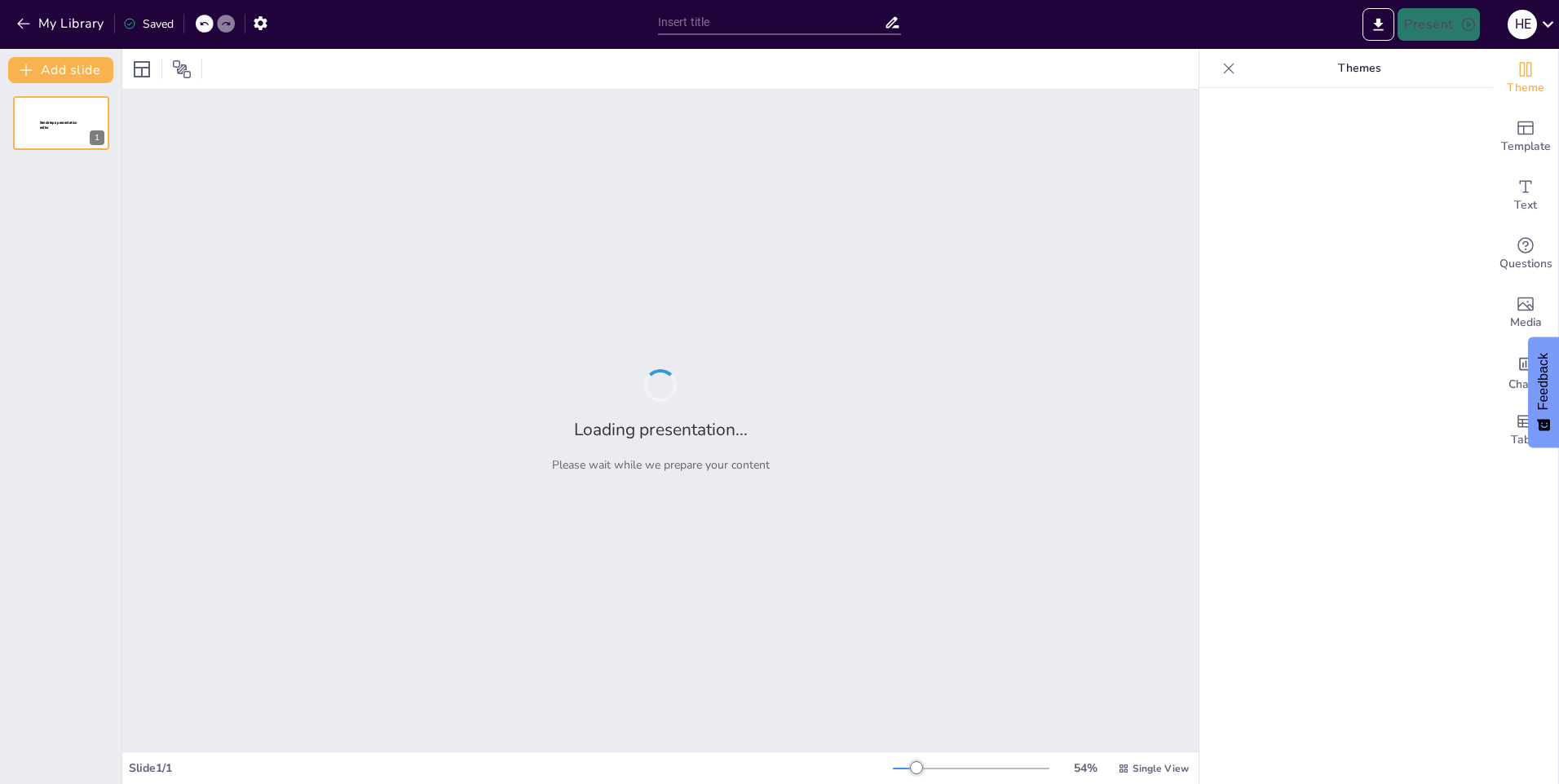
type input "استكشاف كان وأخواتها: رحلة تعليمية للصف السادس"
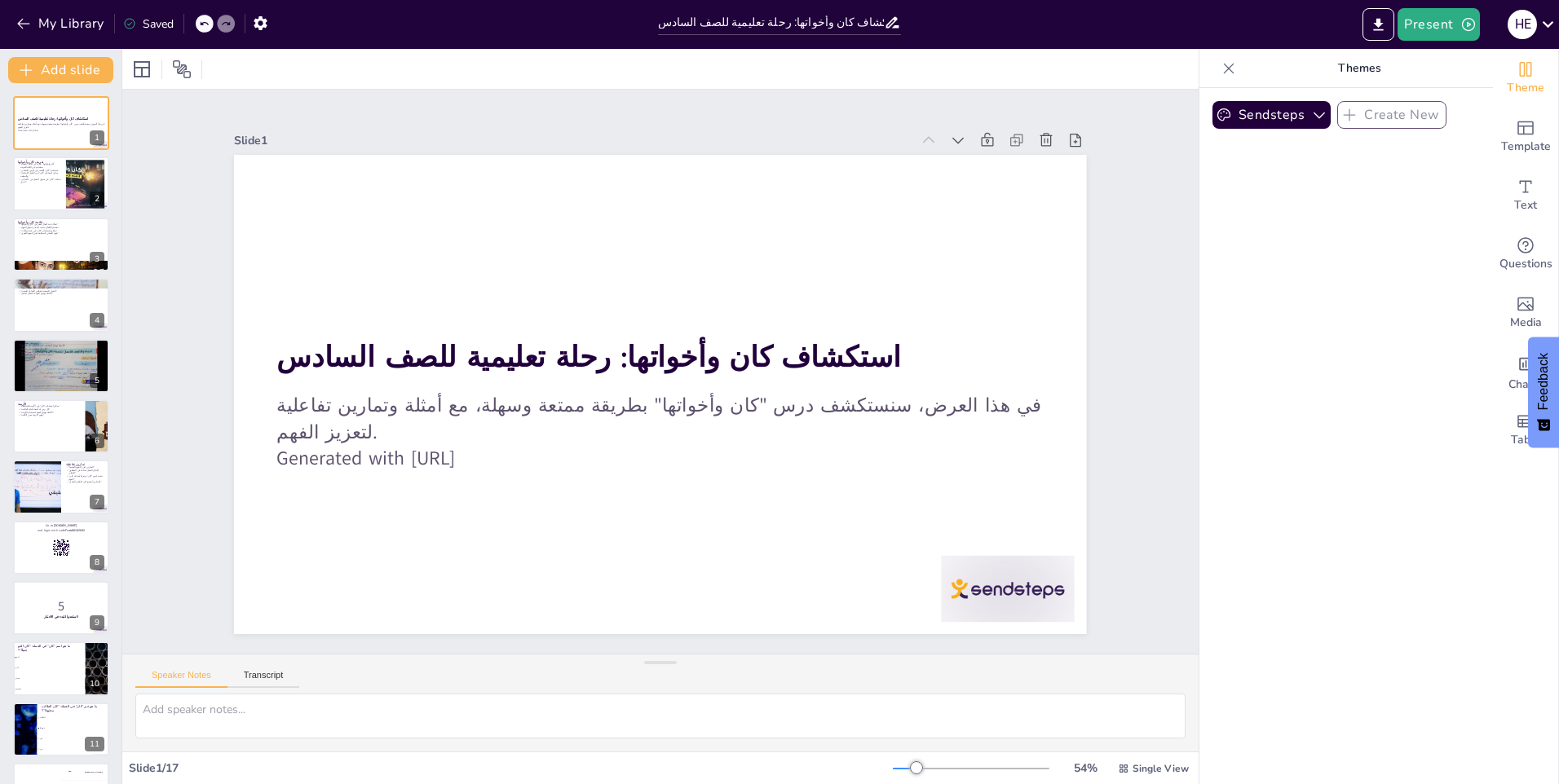
checkbox input "true"
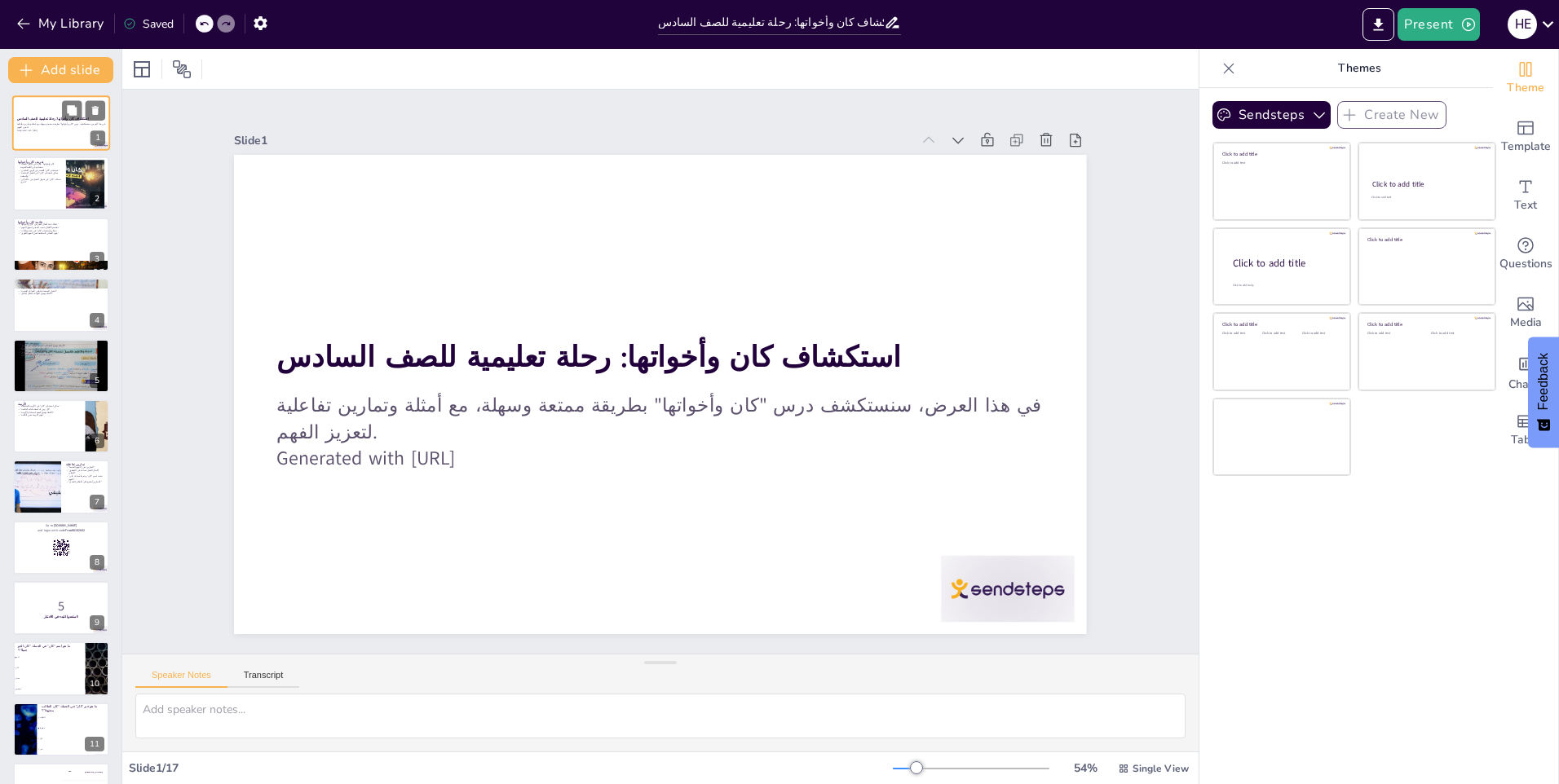
checkbox input "true"
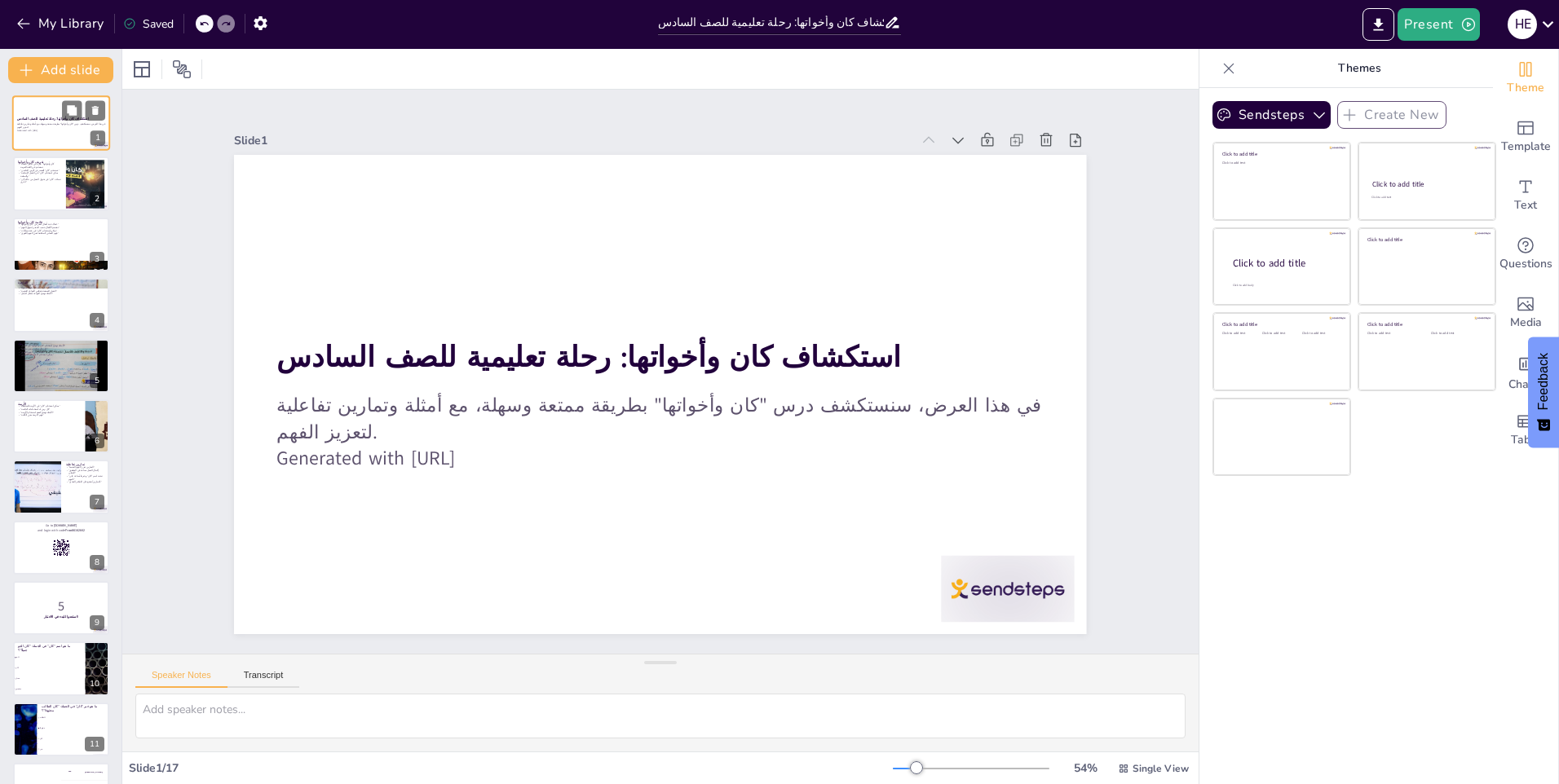
checkbox input "true"
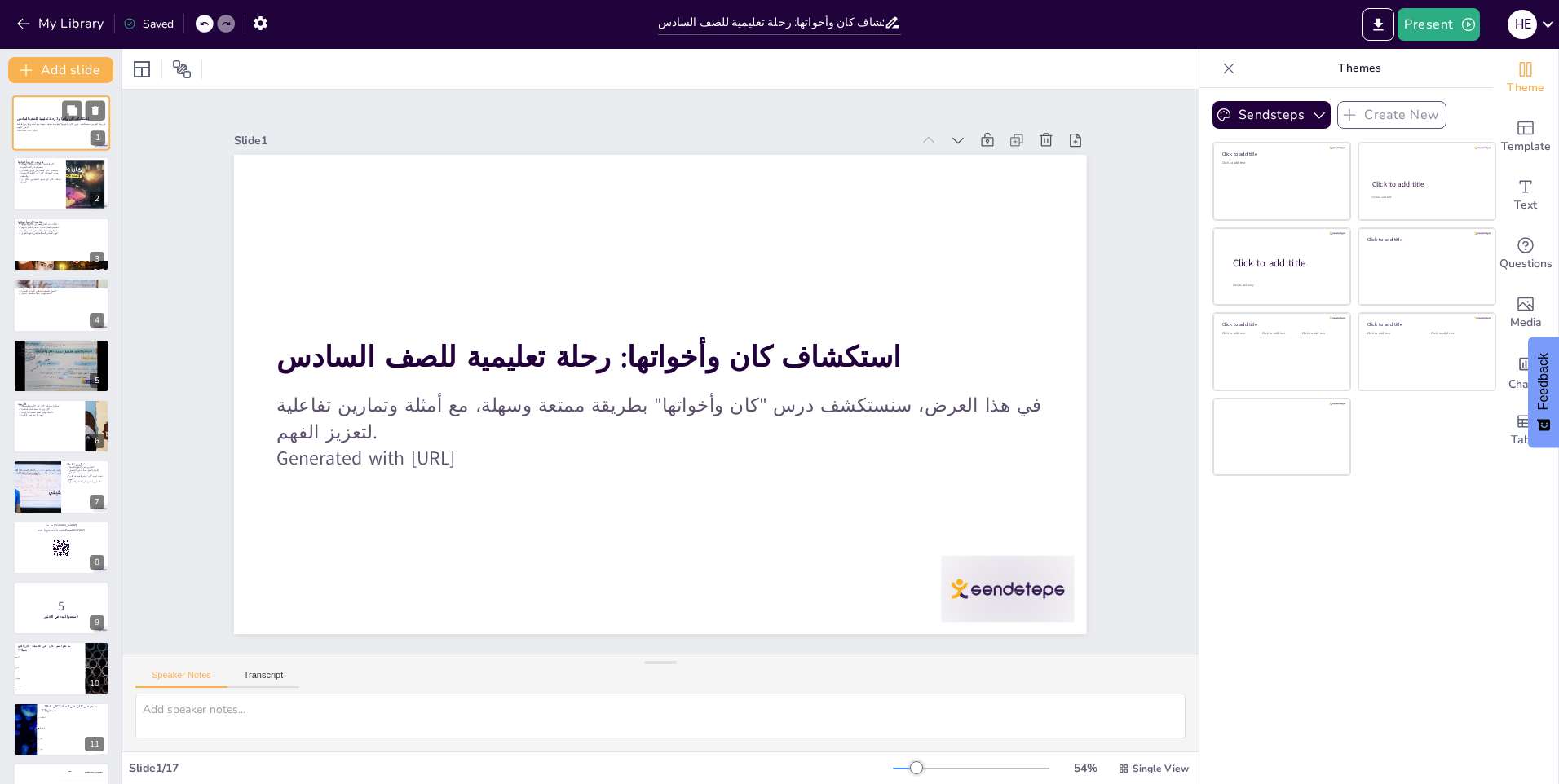
checkbox input "true"
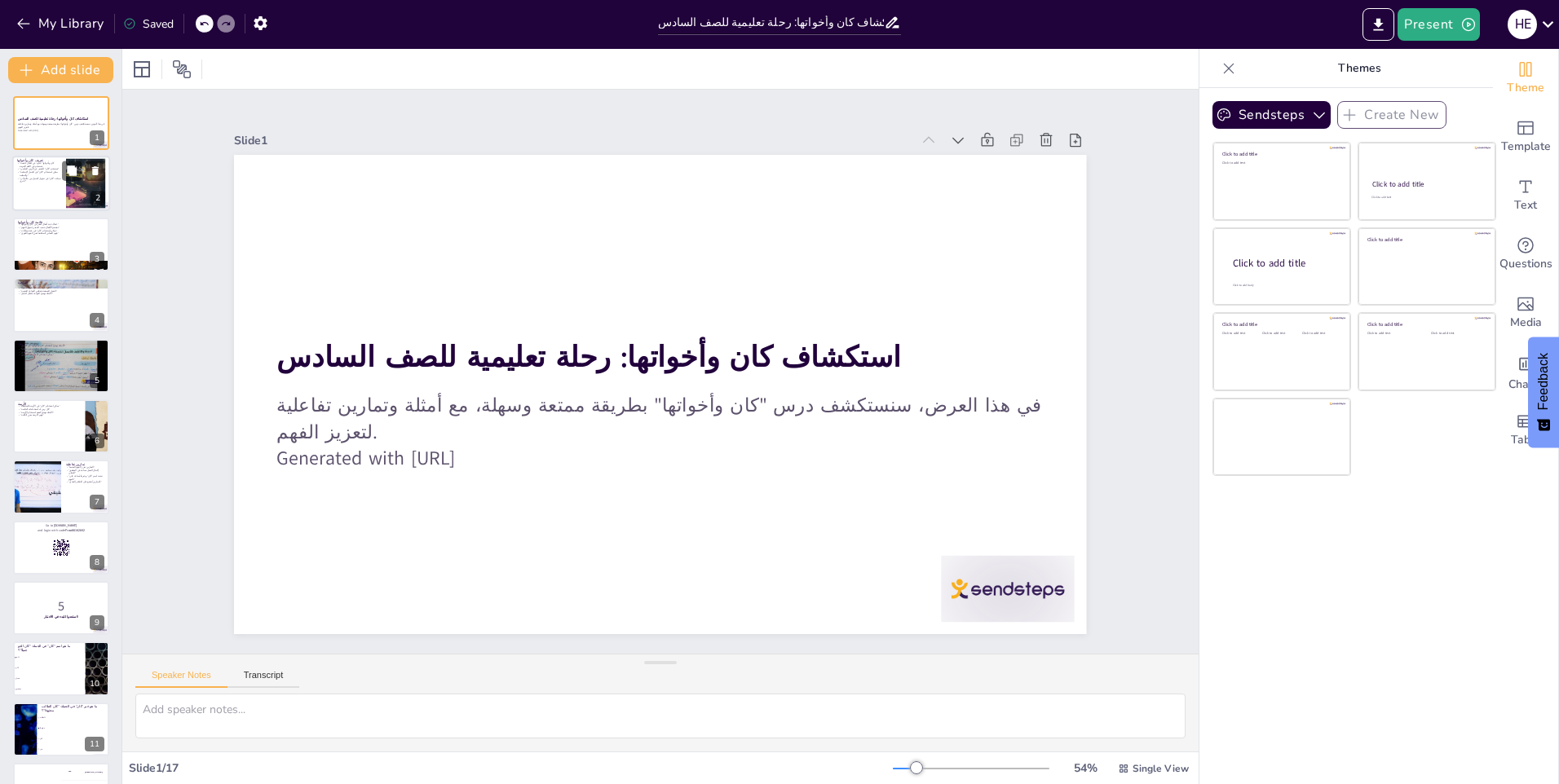
checkbox input "true"
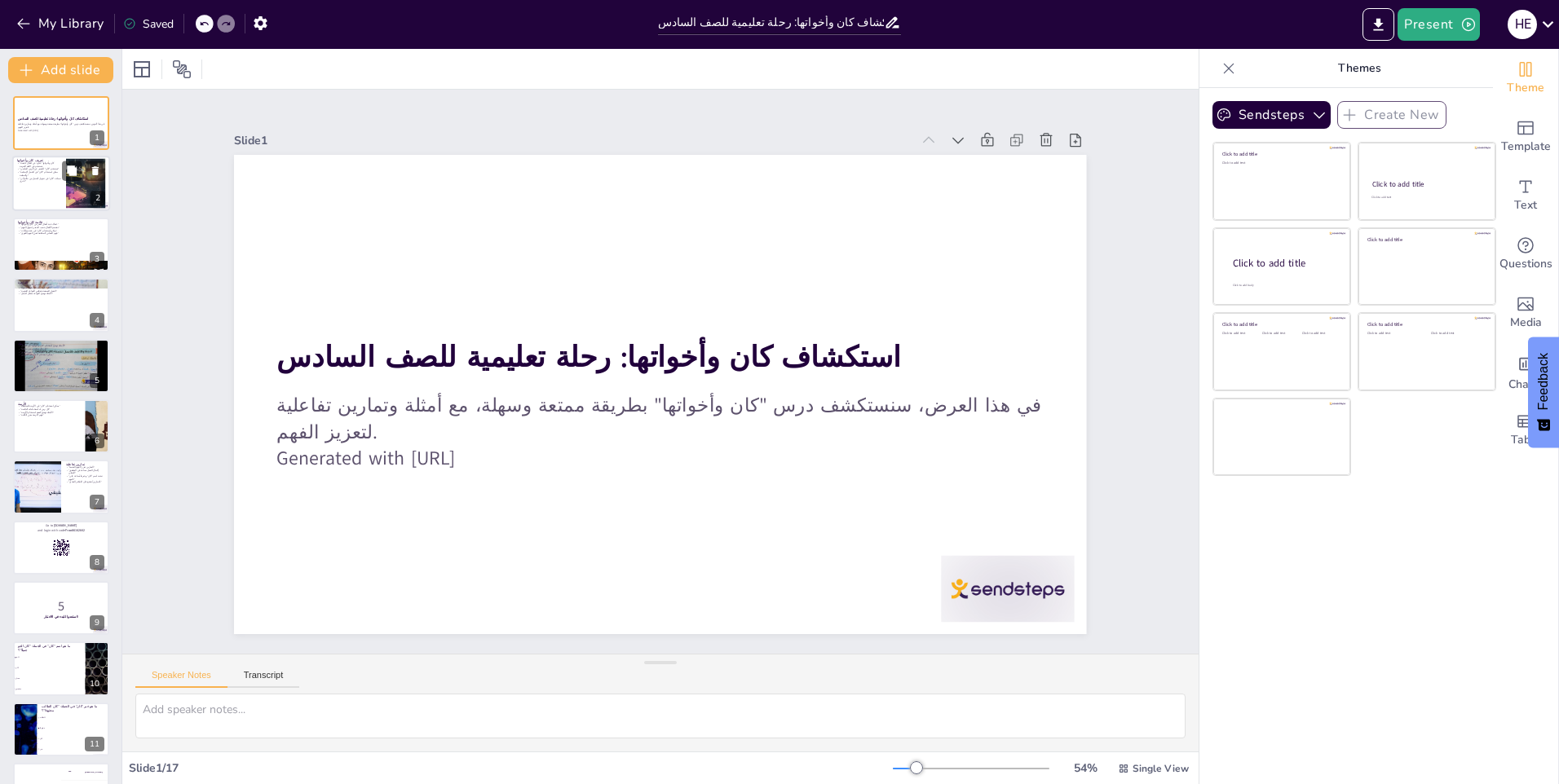
checkbox input "true"
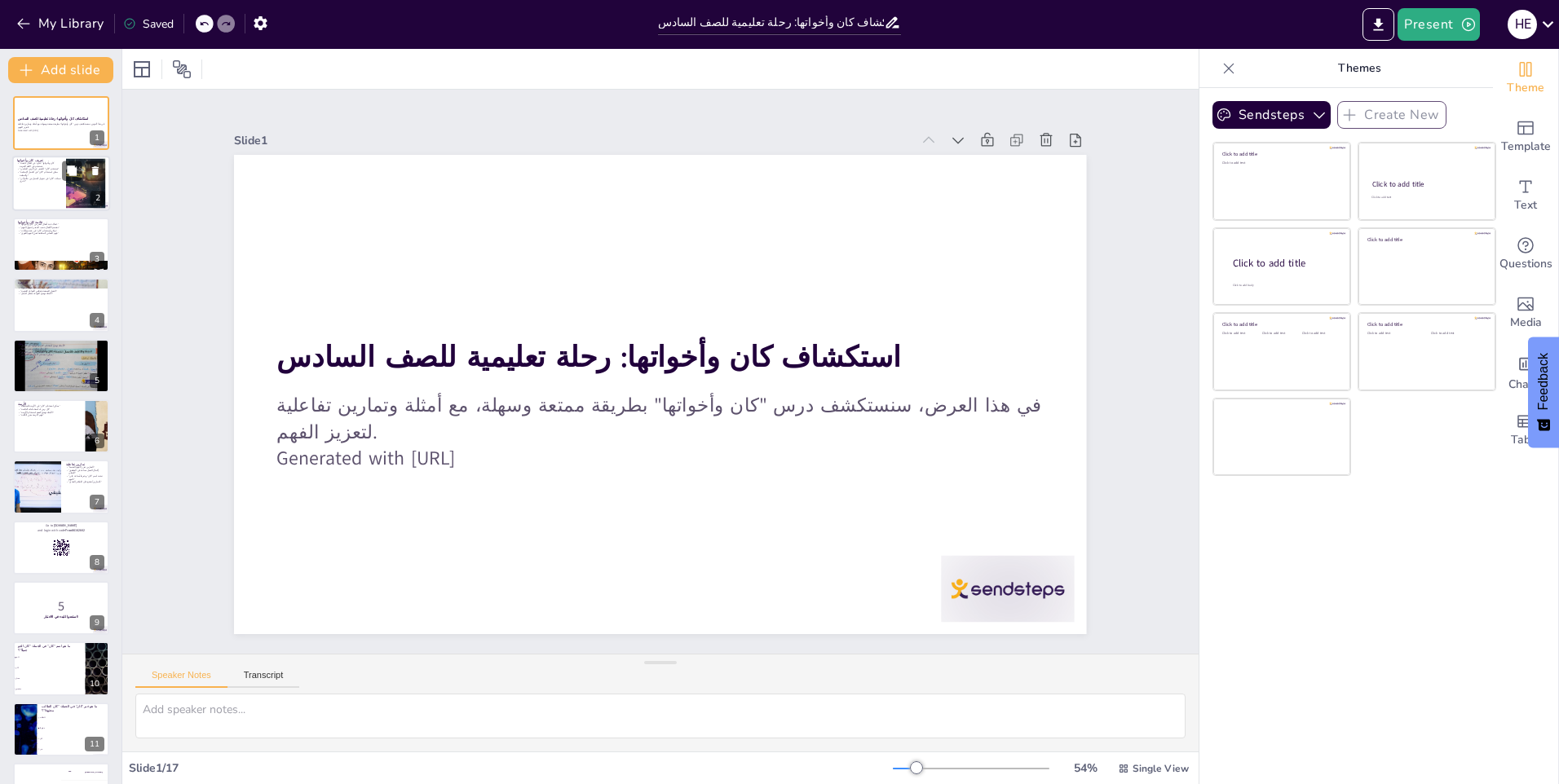
checkbox input "true"
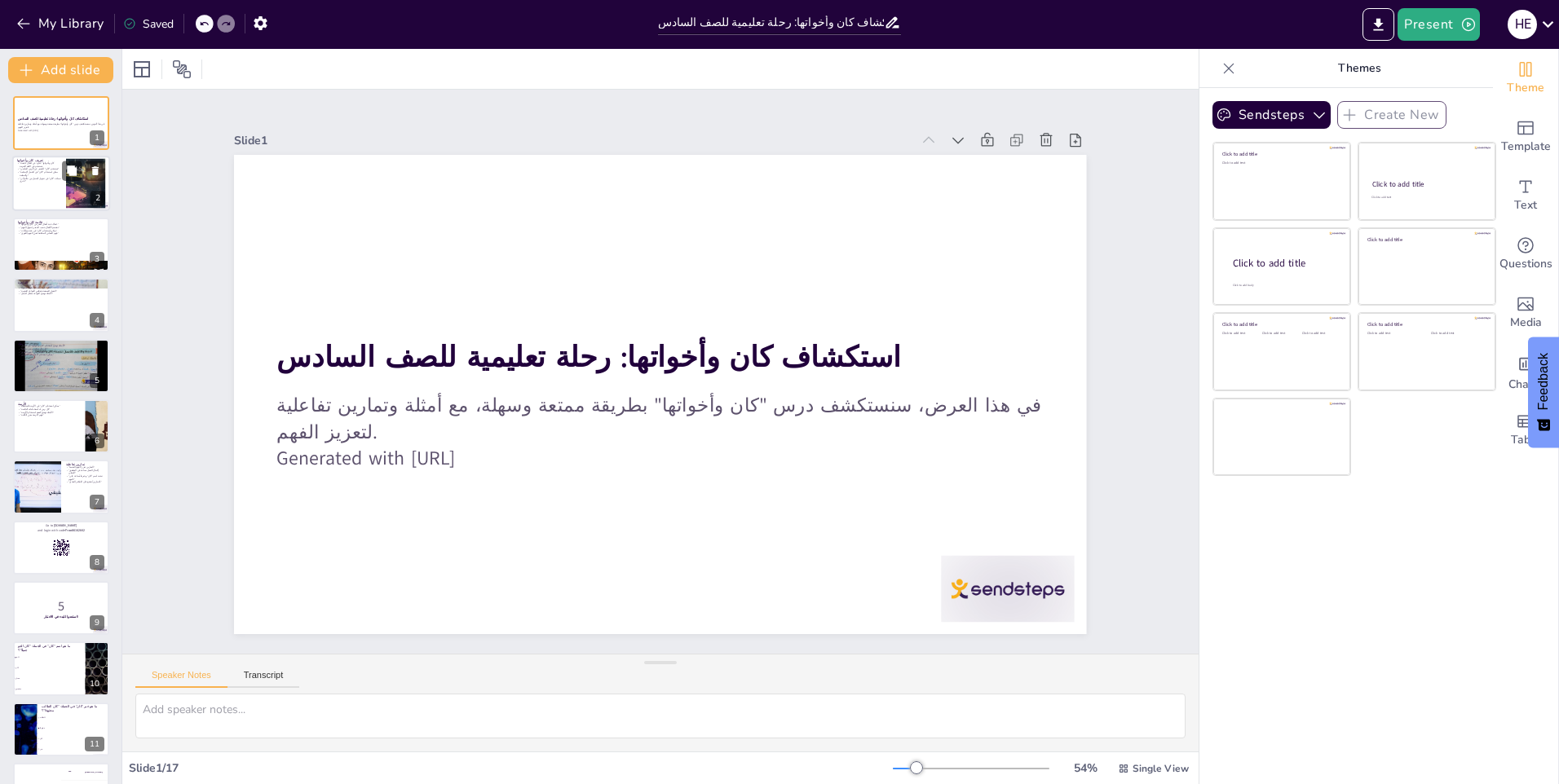
click at [54, 191] on div at bounding box center [61, 184] width 98 height 55
checkbox input "true"
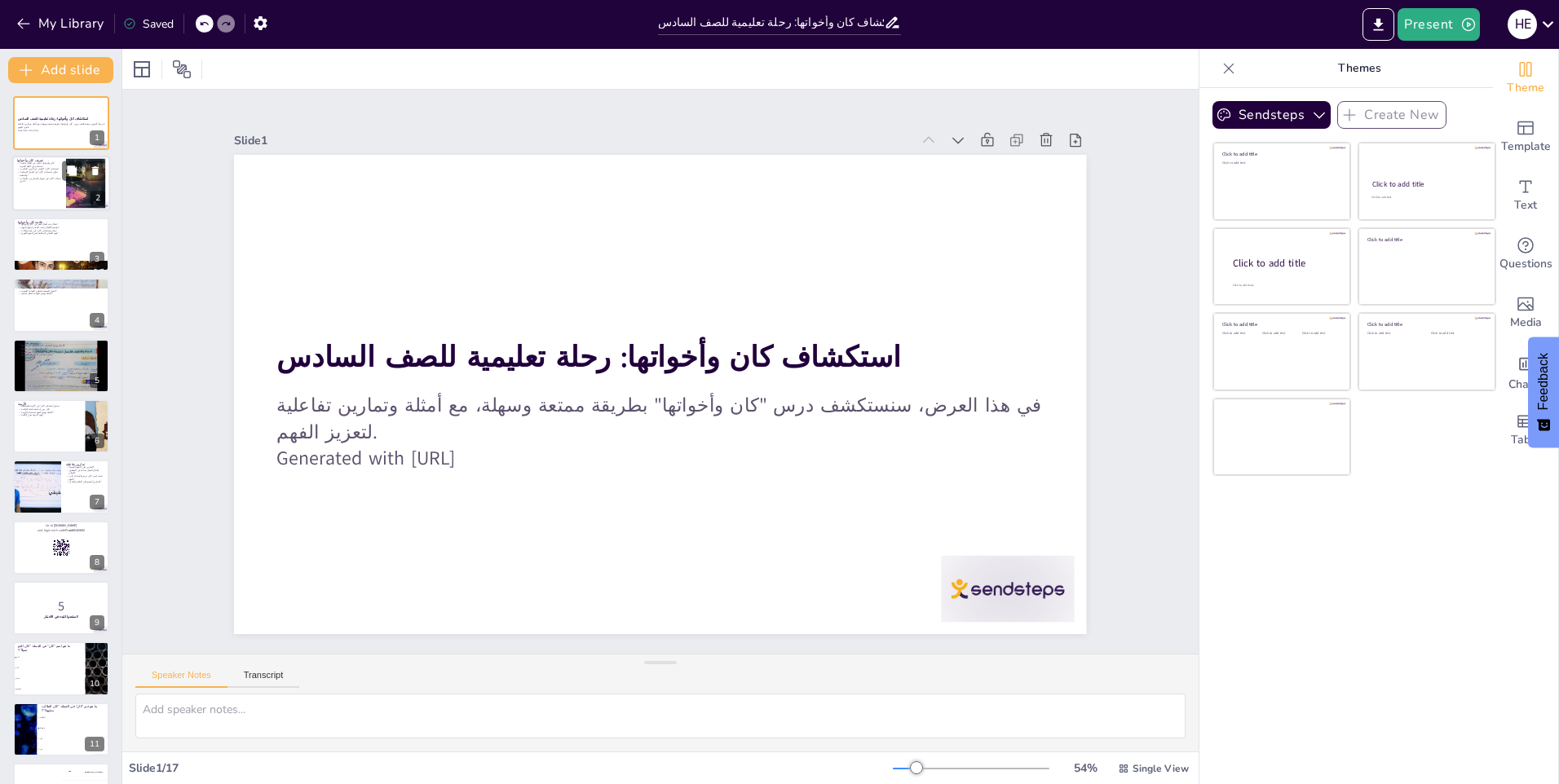
checkbox input "true"
type textarea ""كان وأخواتها" تعتبر جزءًا أساسيًا من اللغة العربية، حيث تلعب دورًا مهمًا في تش…"
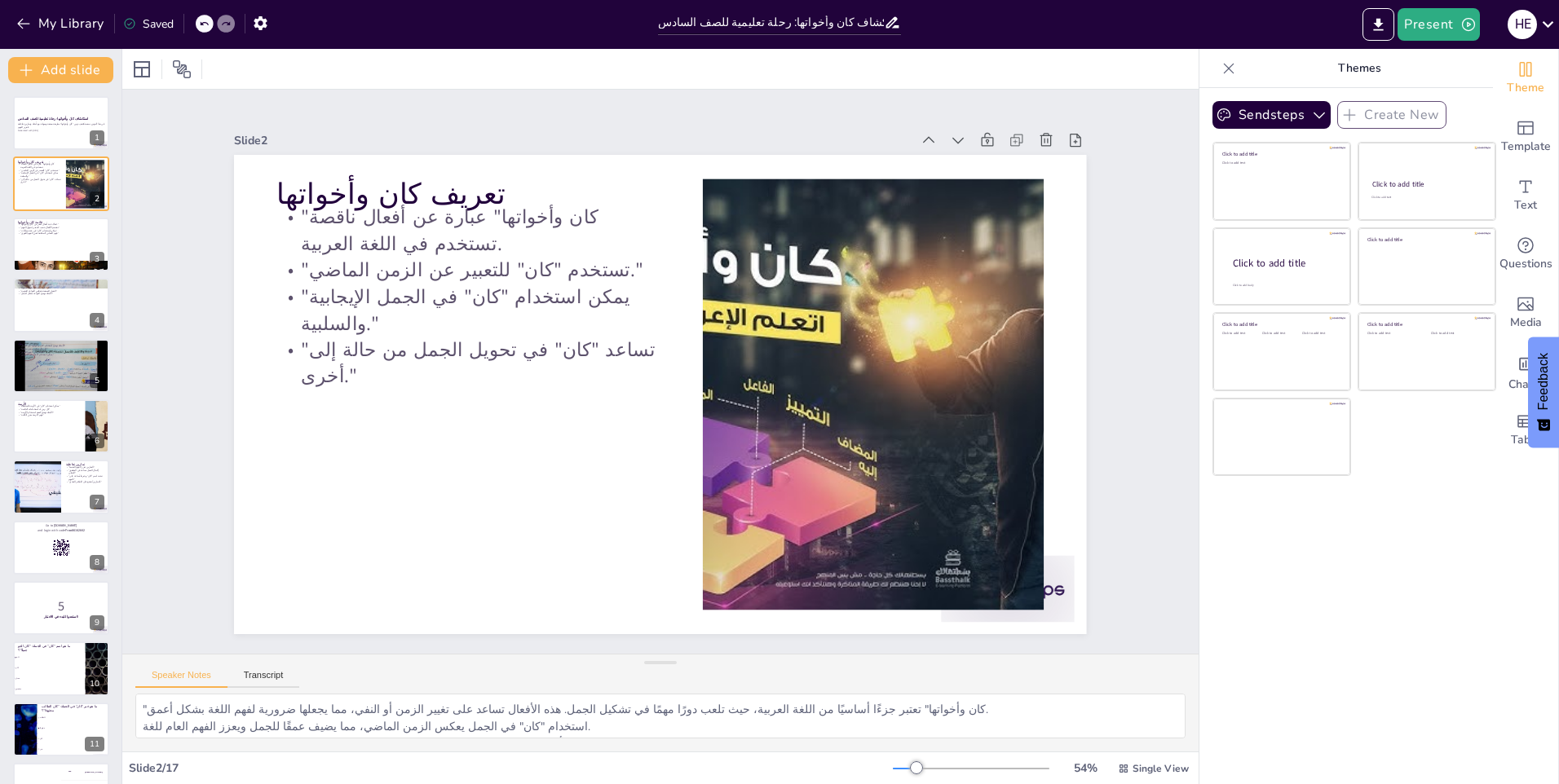
checkbox input "true"
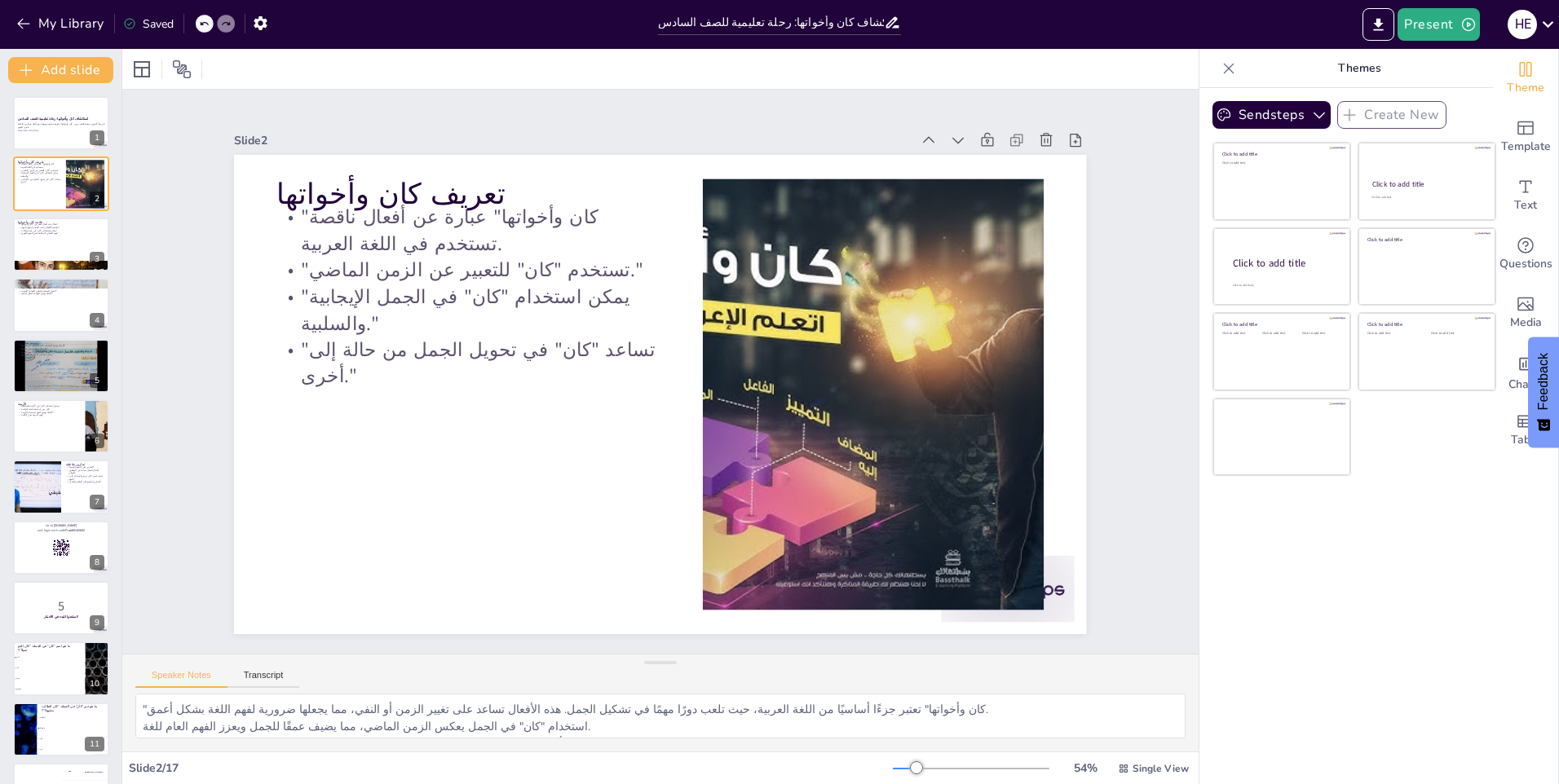
checkbox input "true"
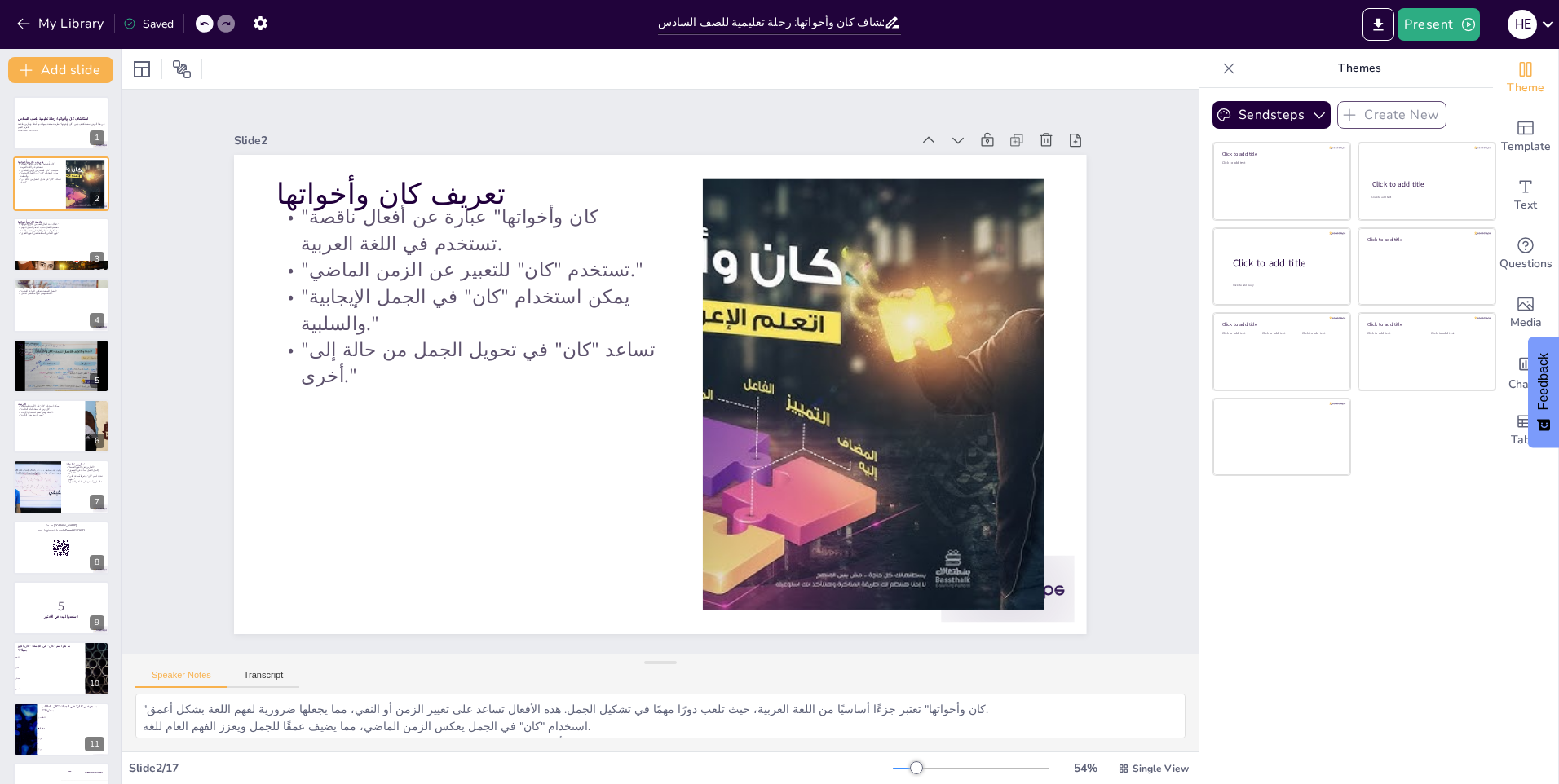
checkbox input "true"
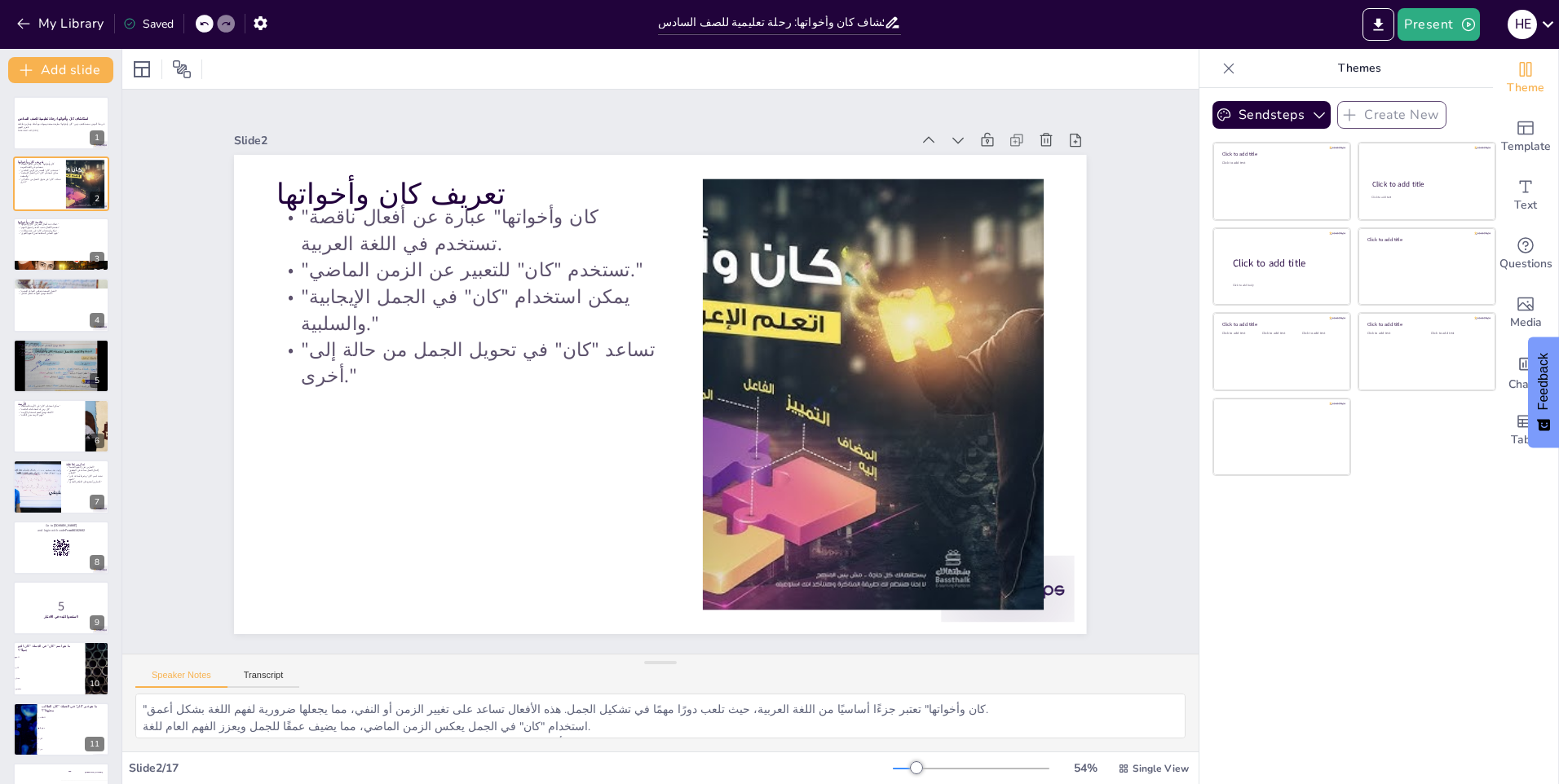
checkbox input "true"
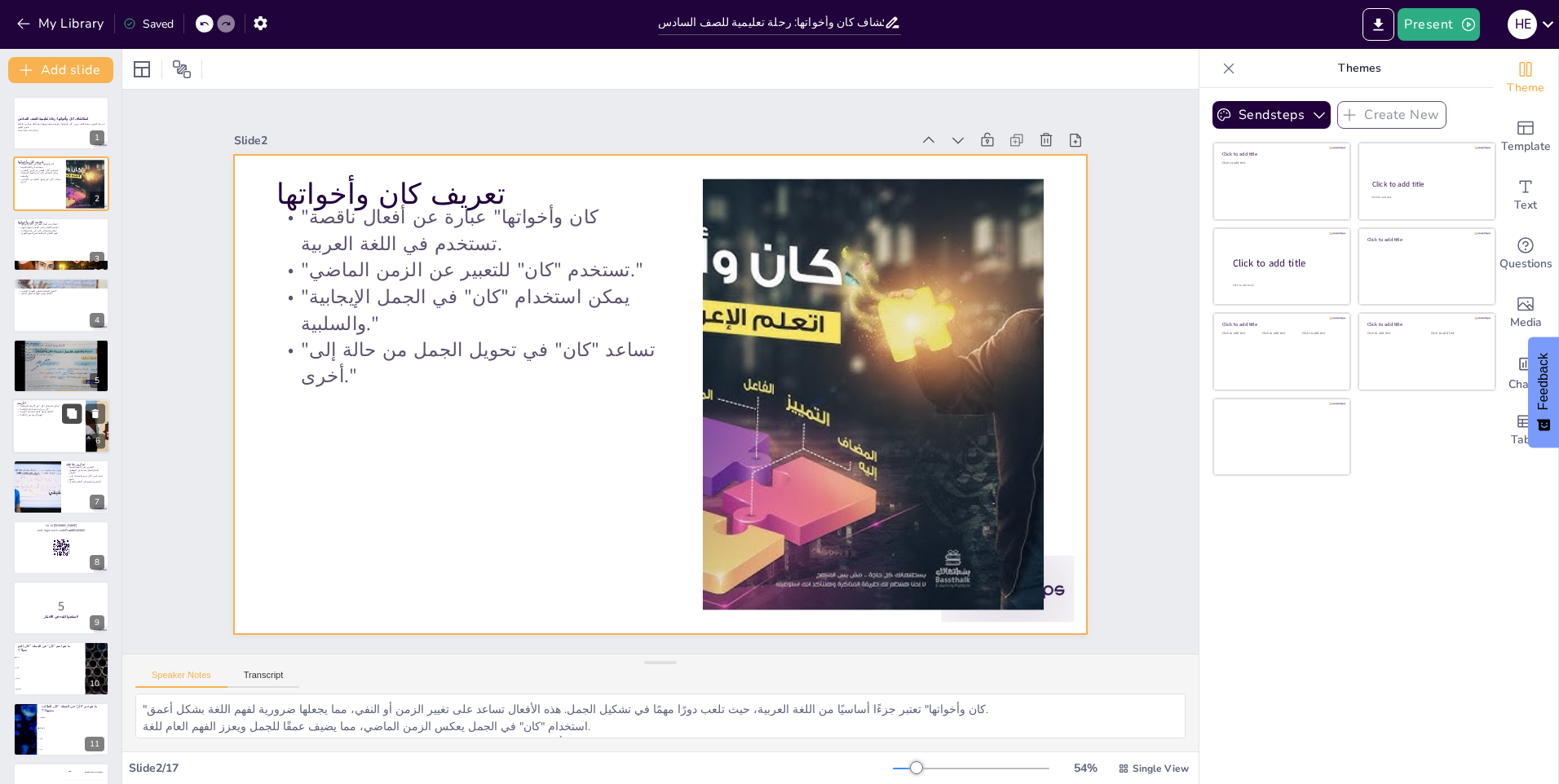
checkbox input "true"
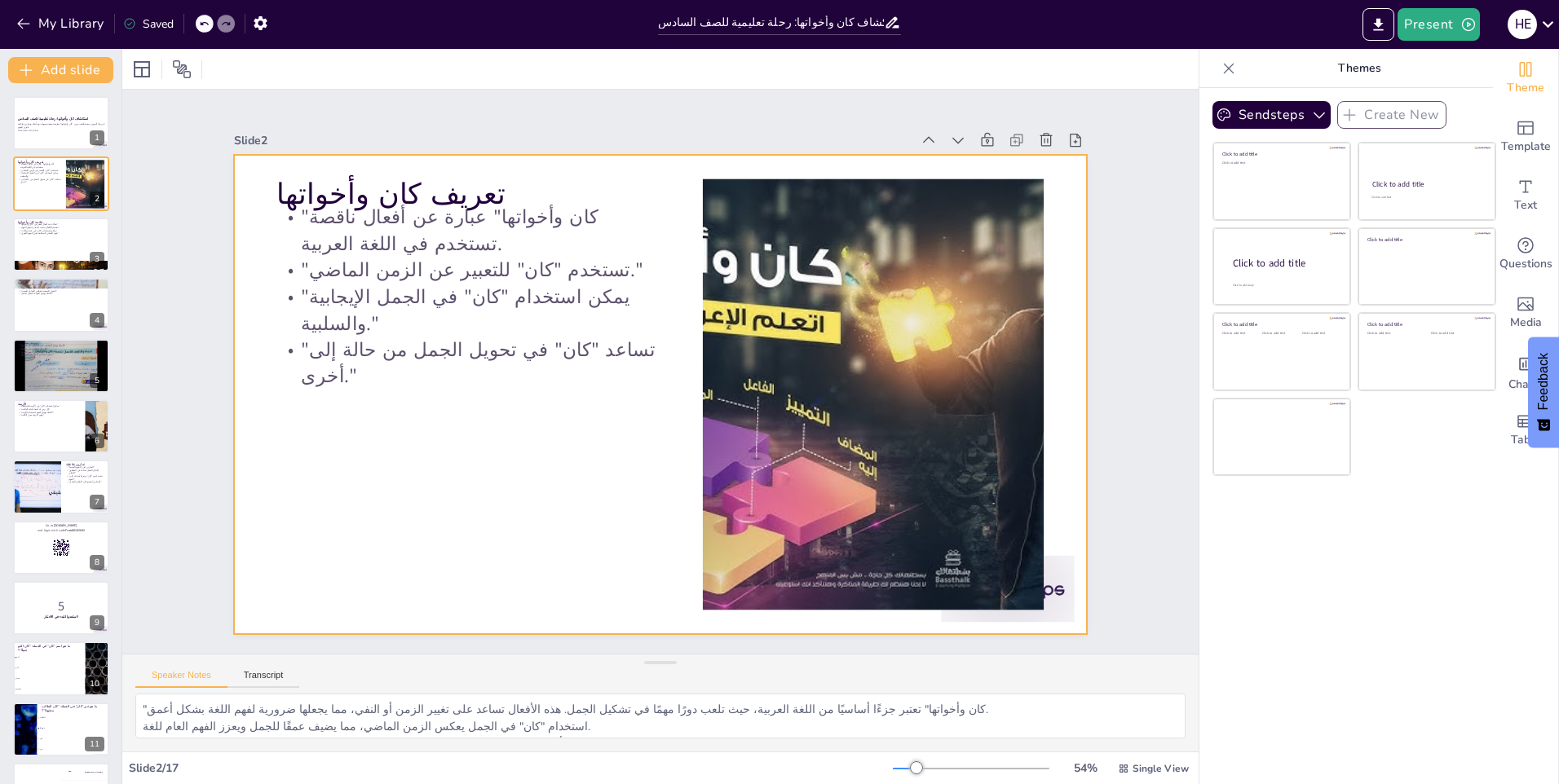
checkbox input "true"
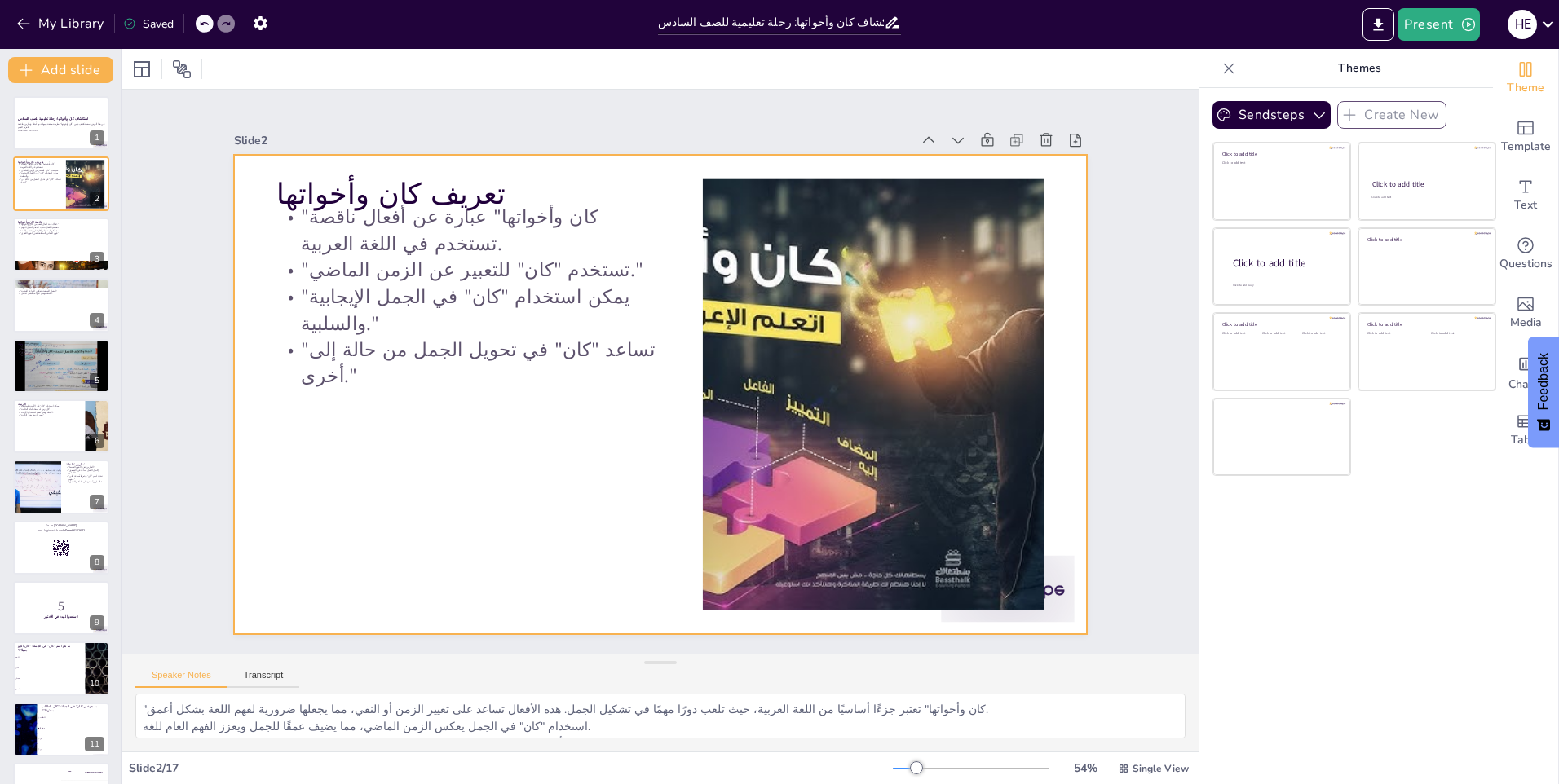
checkbox input "true"
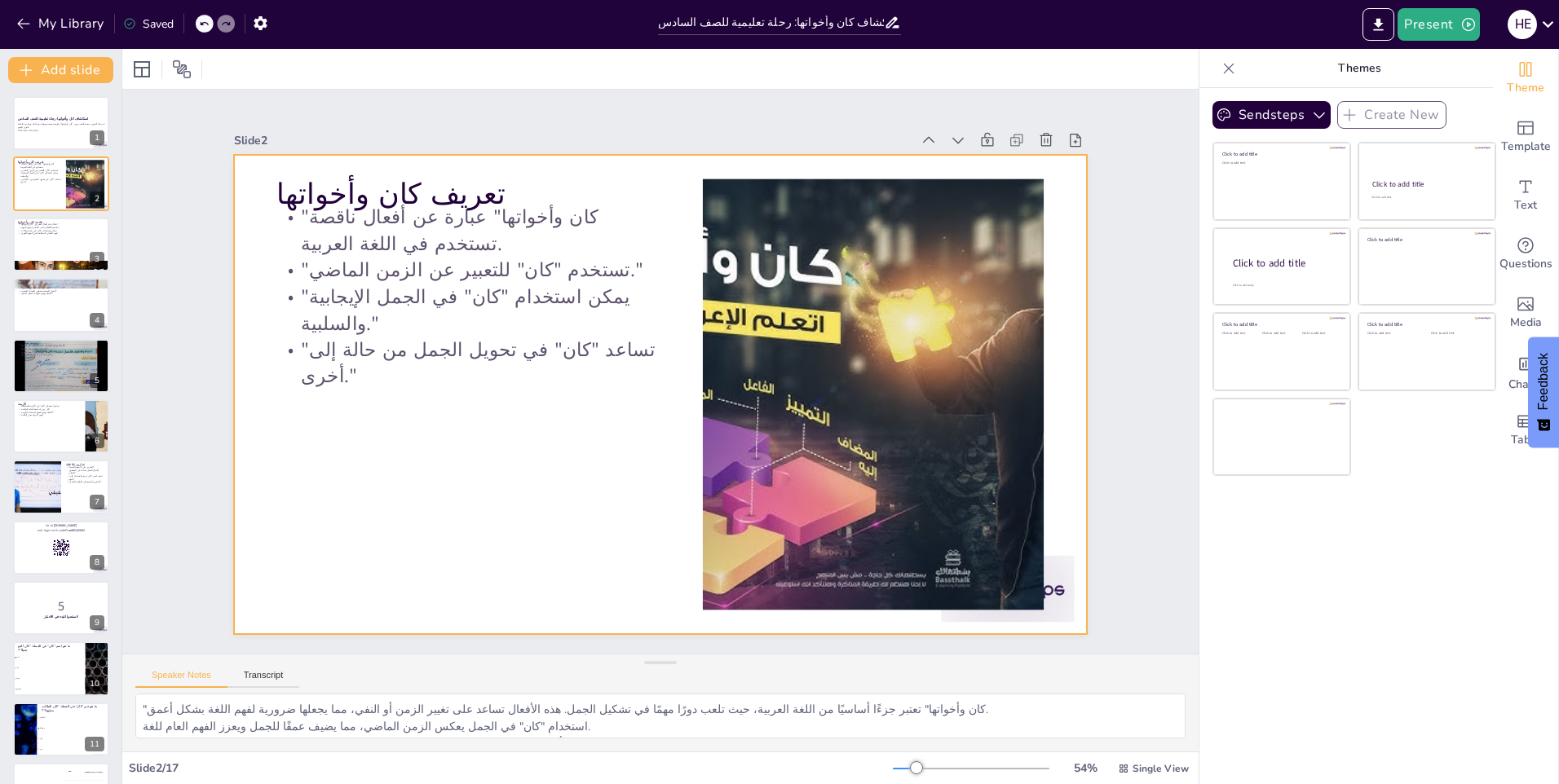
checkbox input "true"
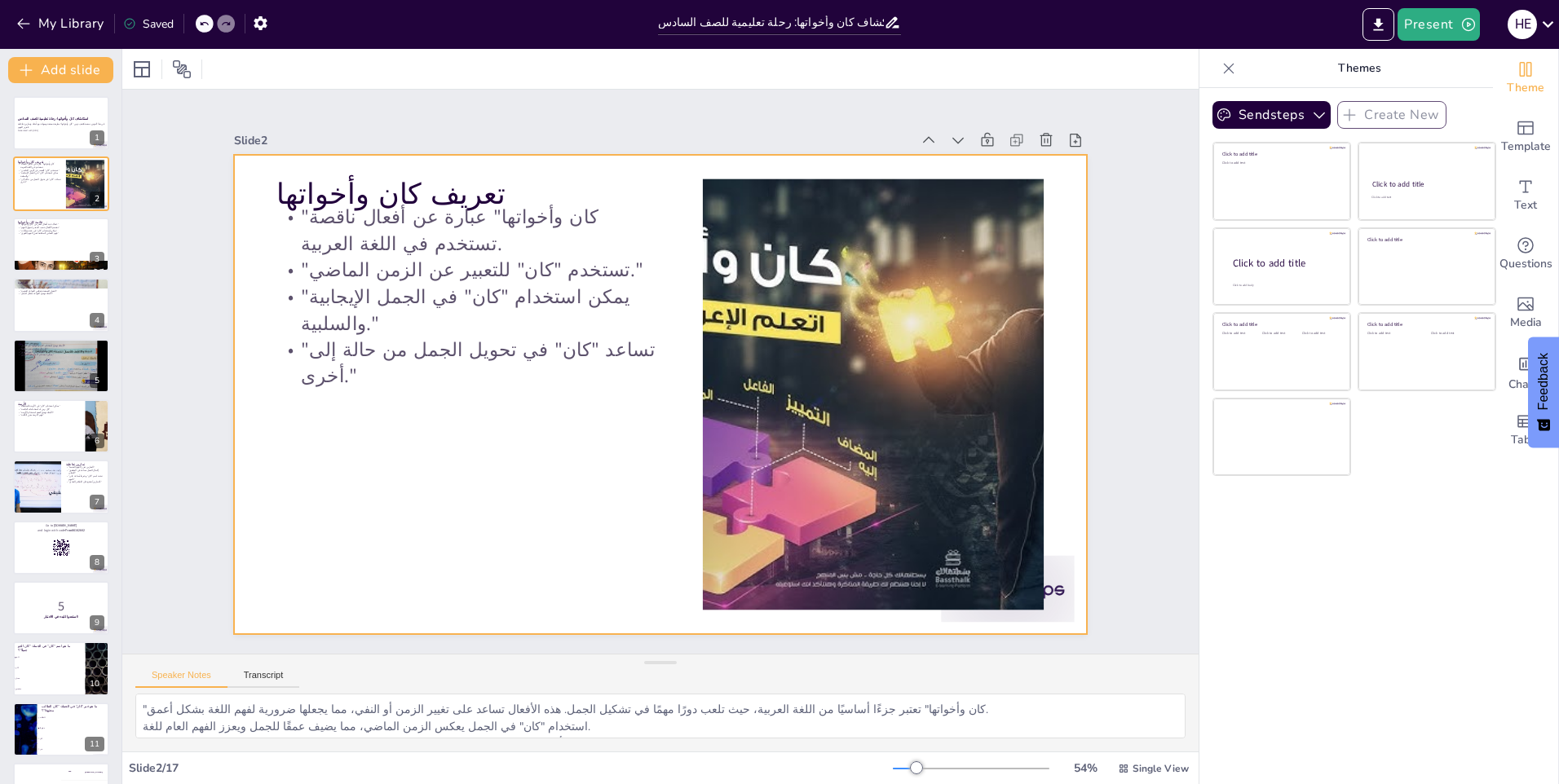
checkbox input "true"
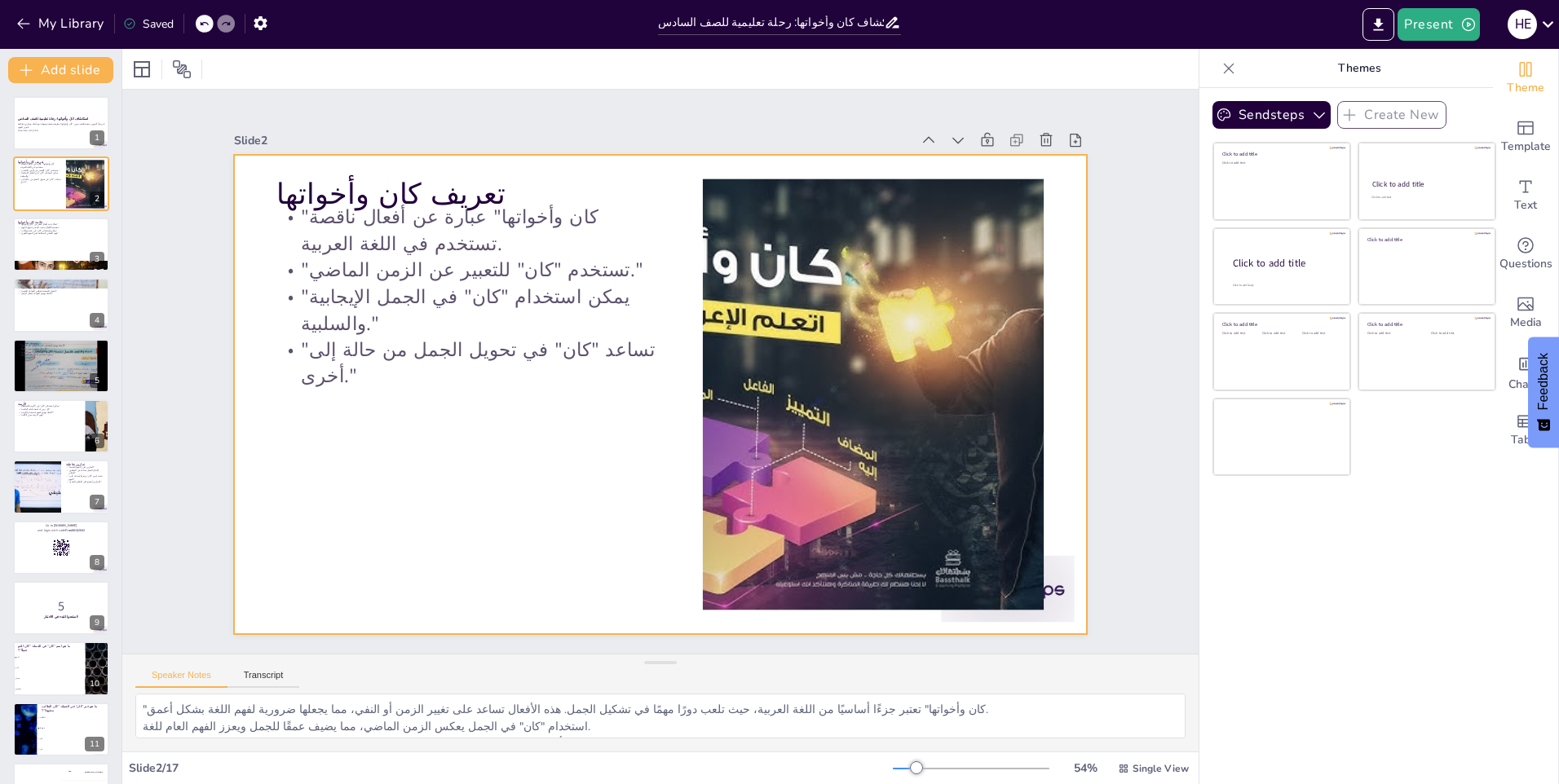
checkbox input "true"
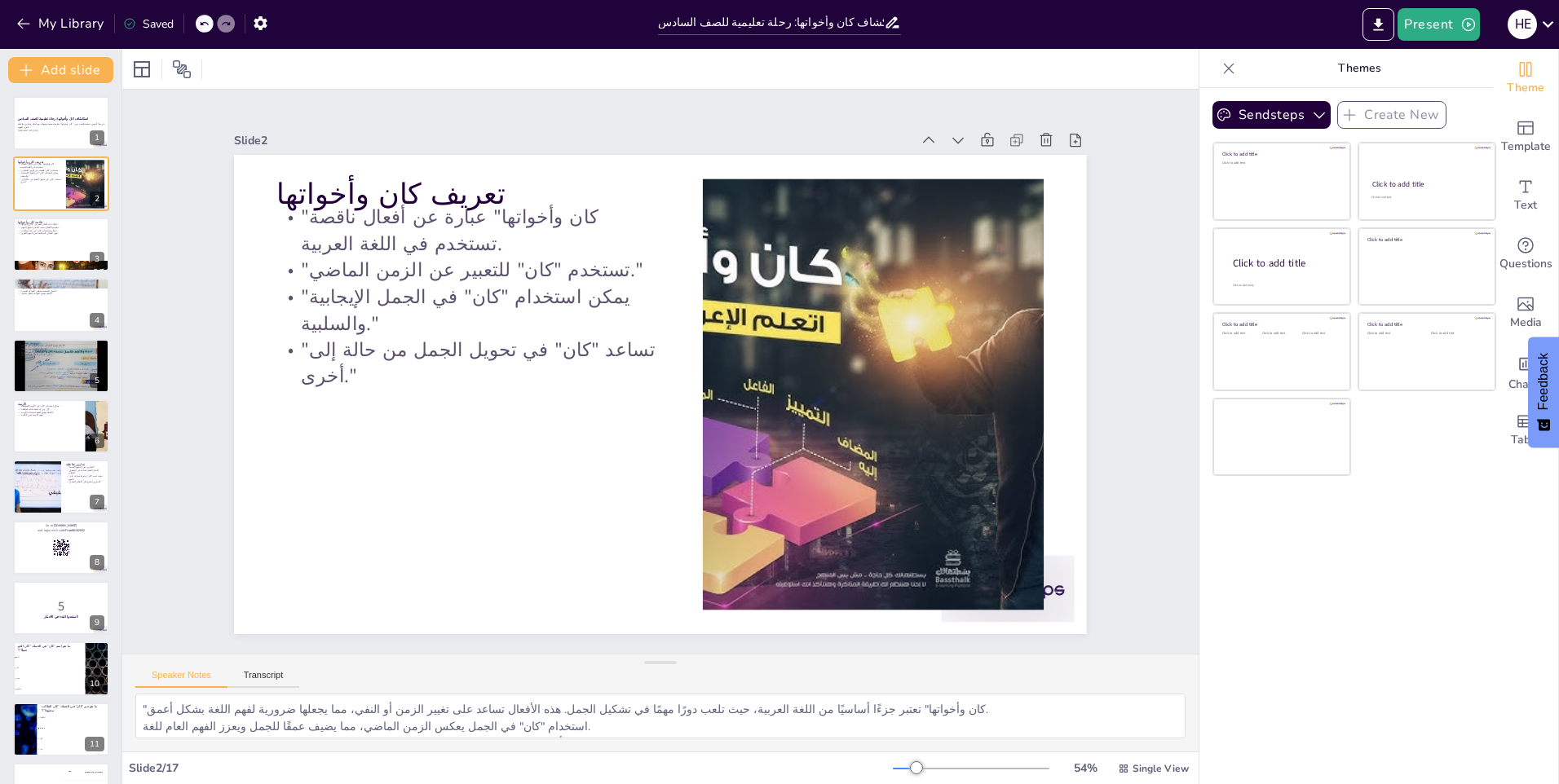
checkbox input "true"
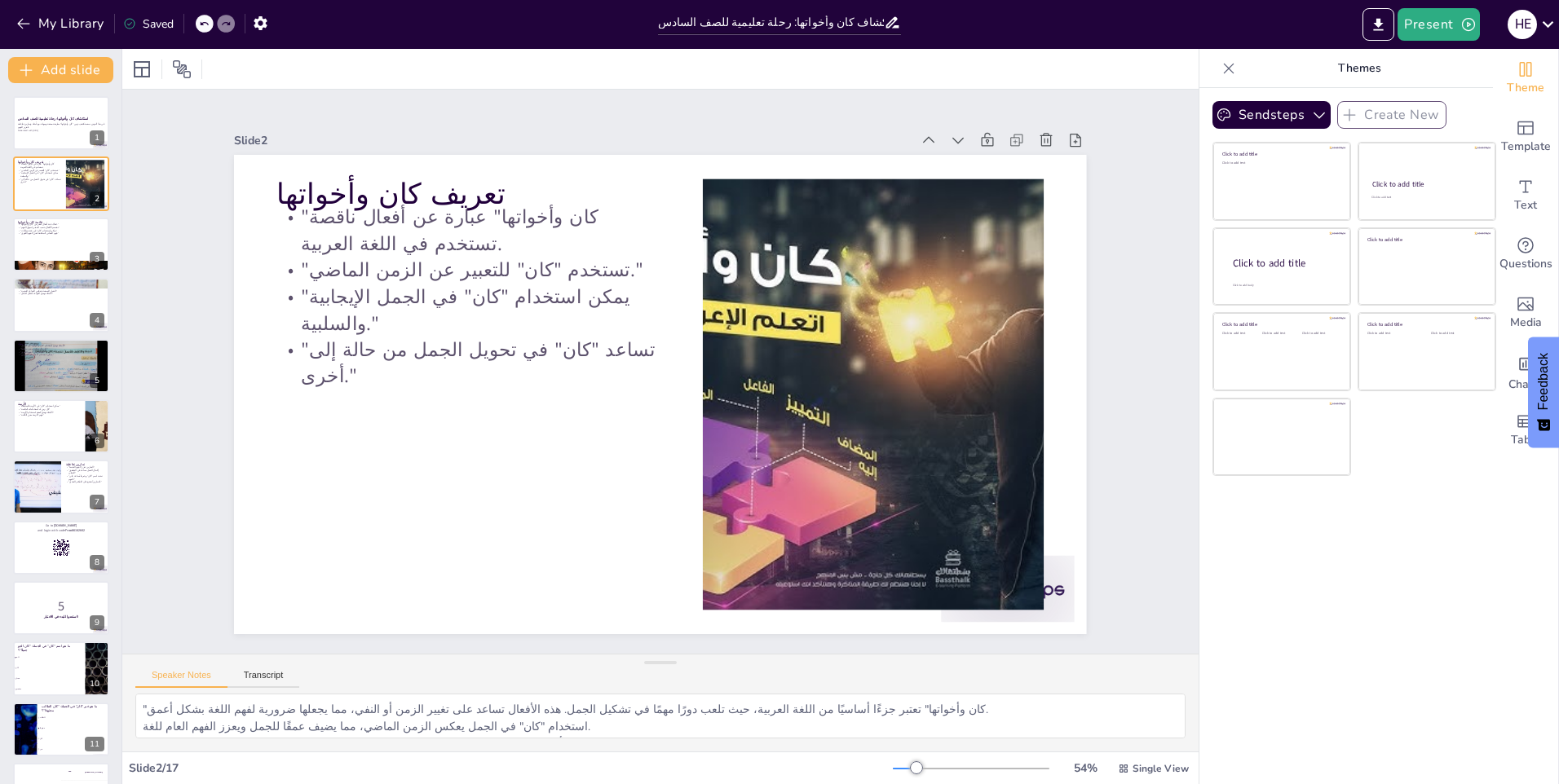
checkbox input "true"
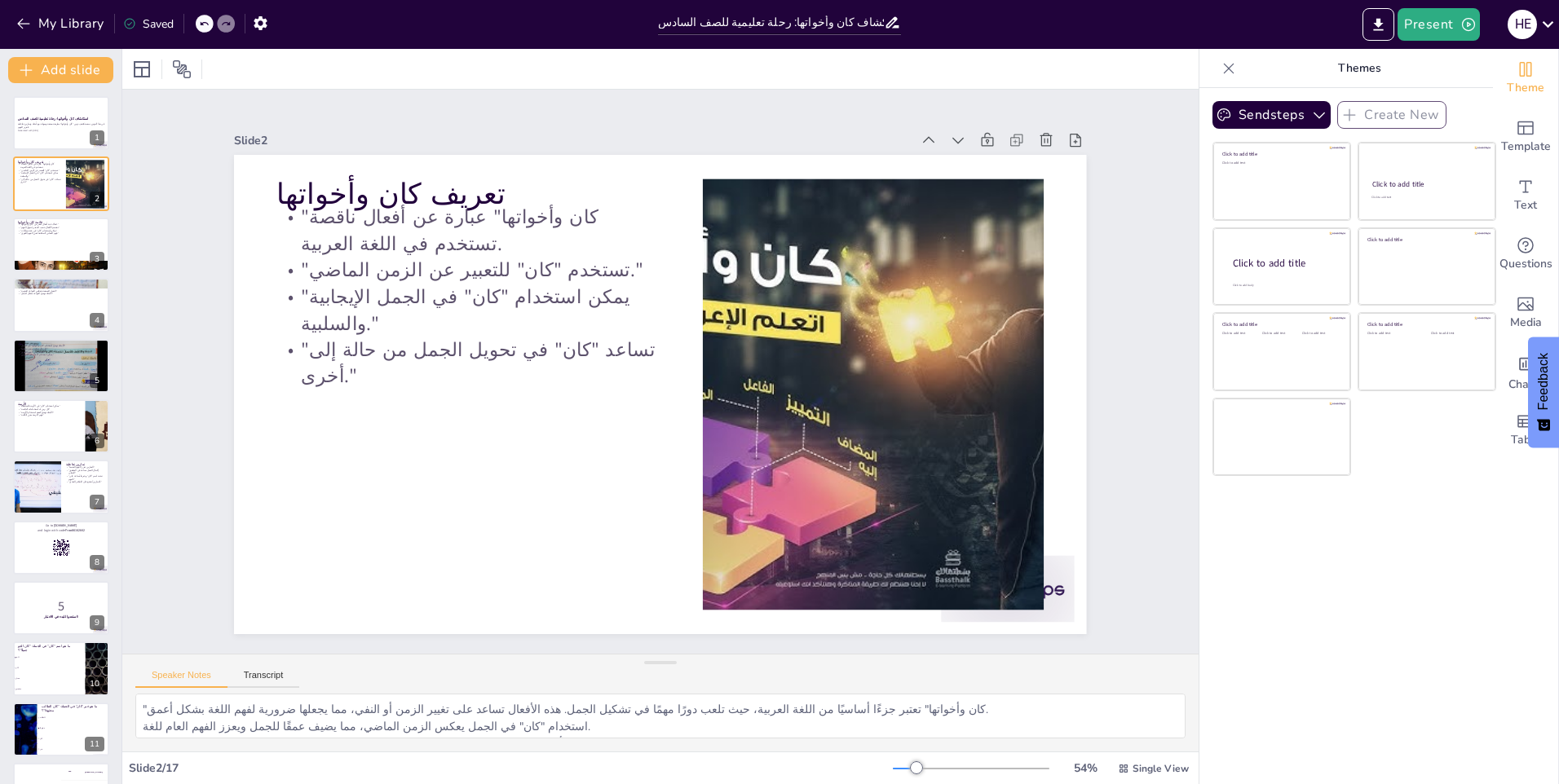
checkbox input "true"
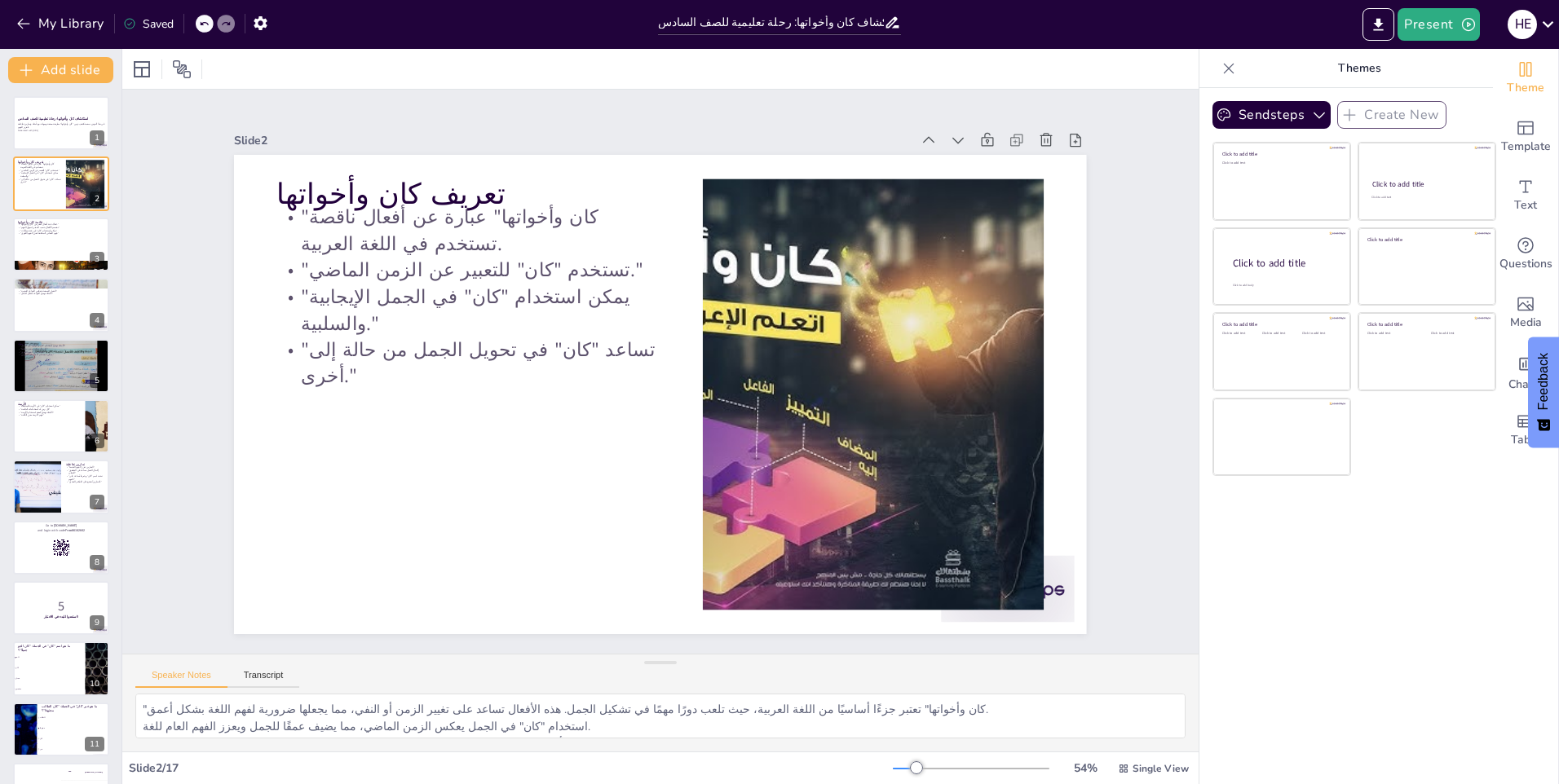
checkbox input "true"
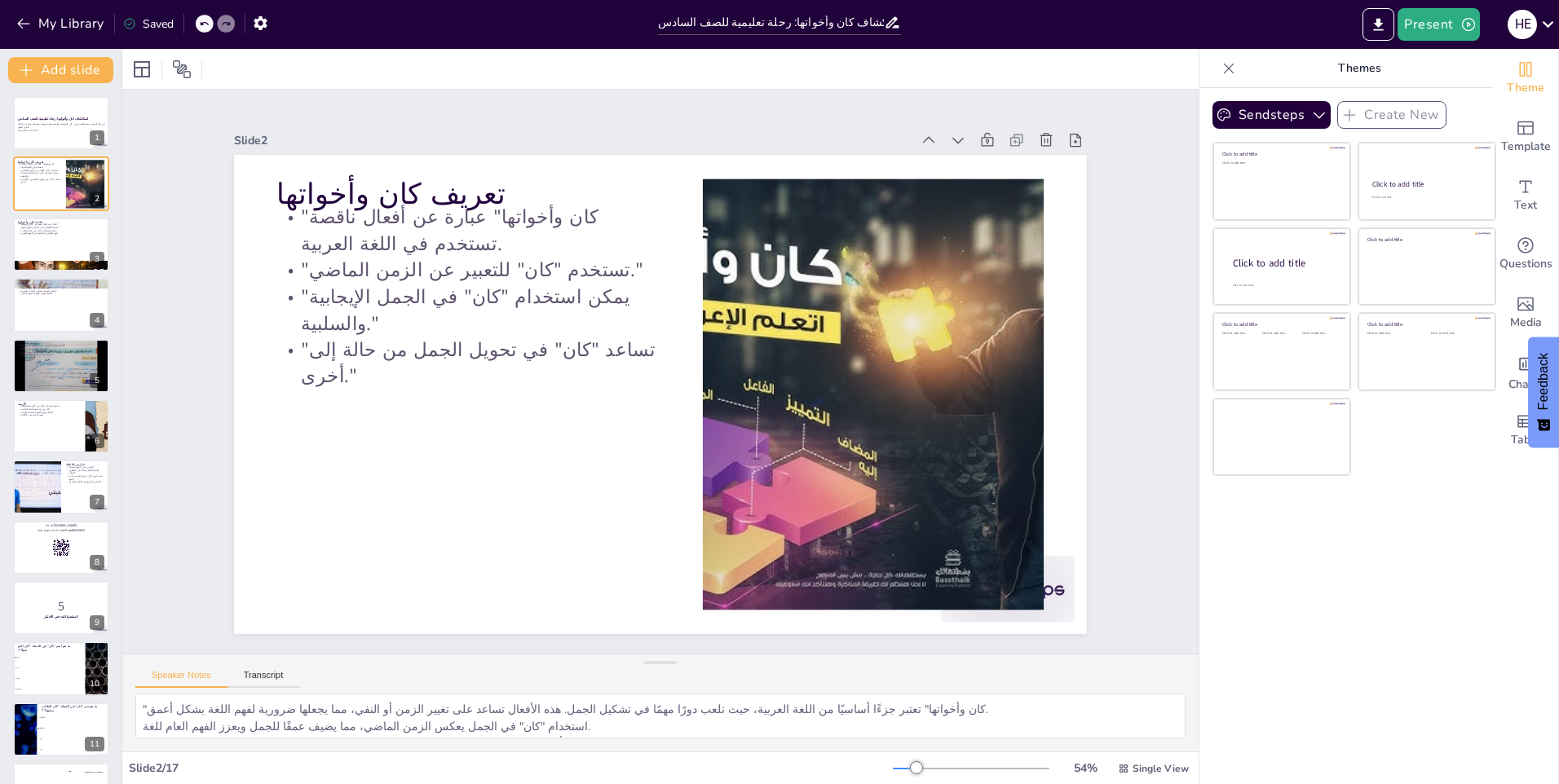
checkbox input "true"
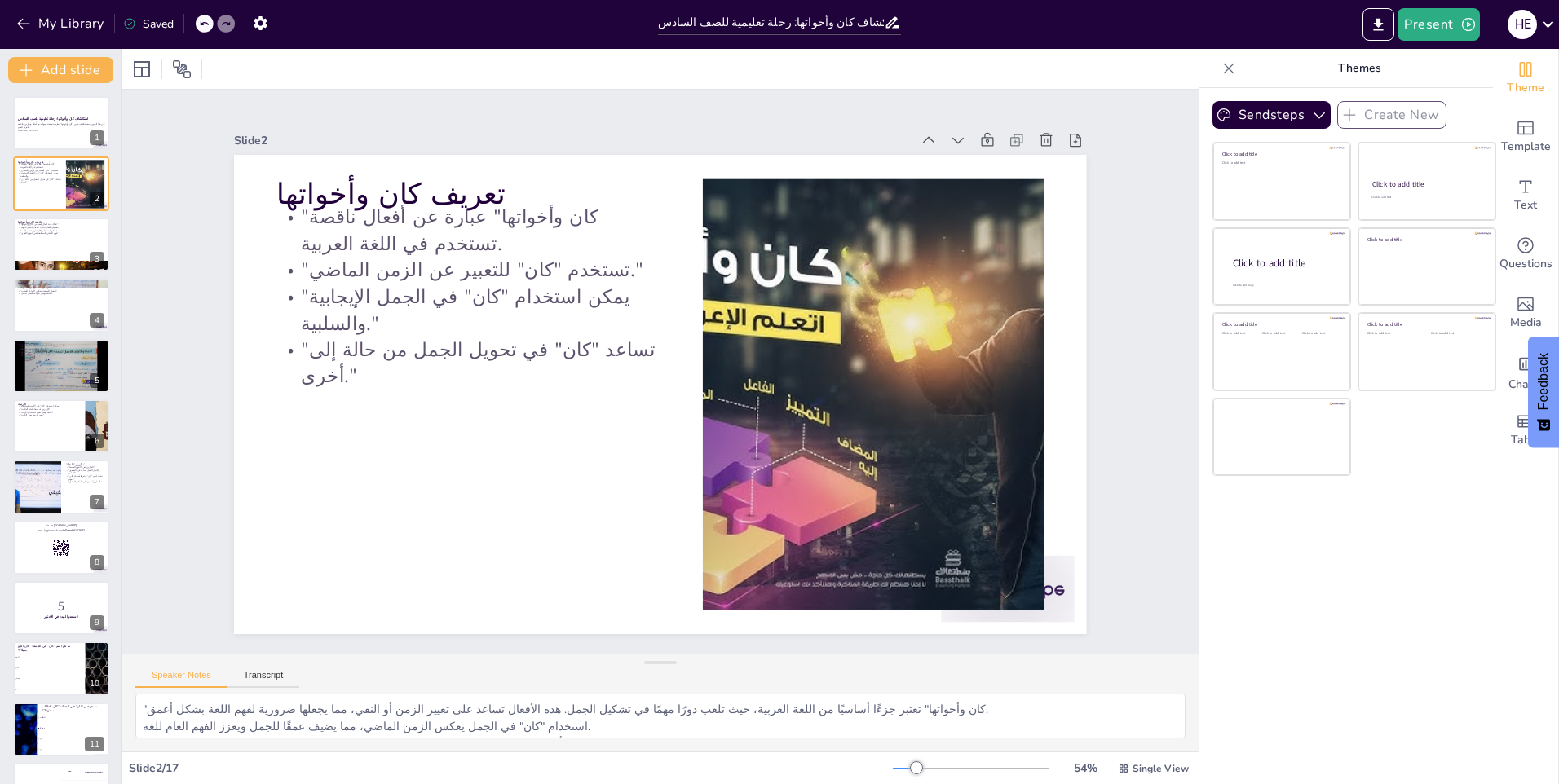
checkbox input "true"
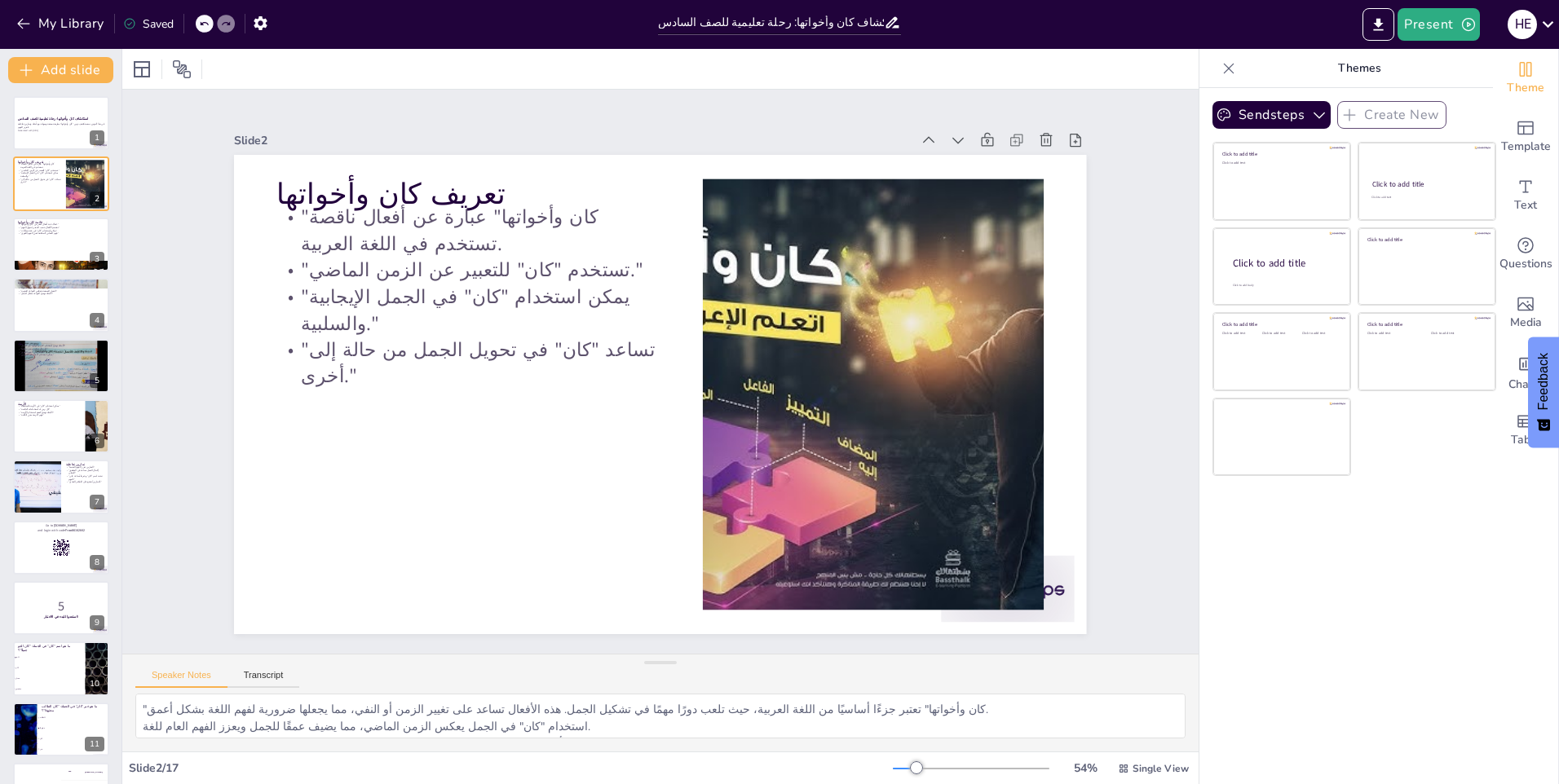
checkbox input "true"
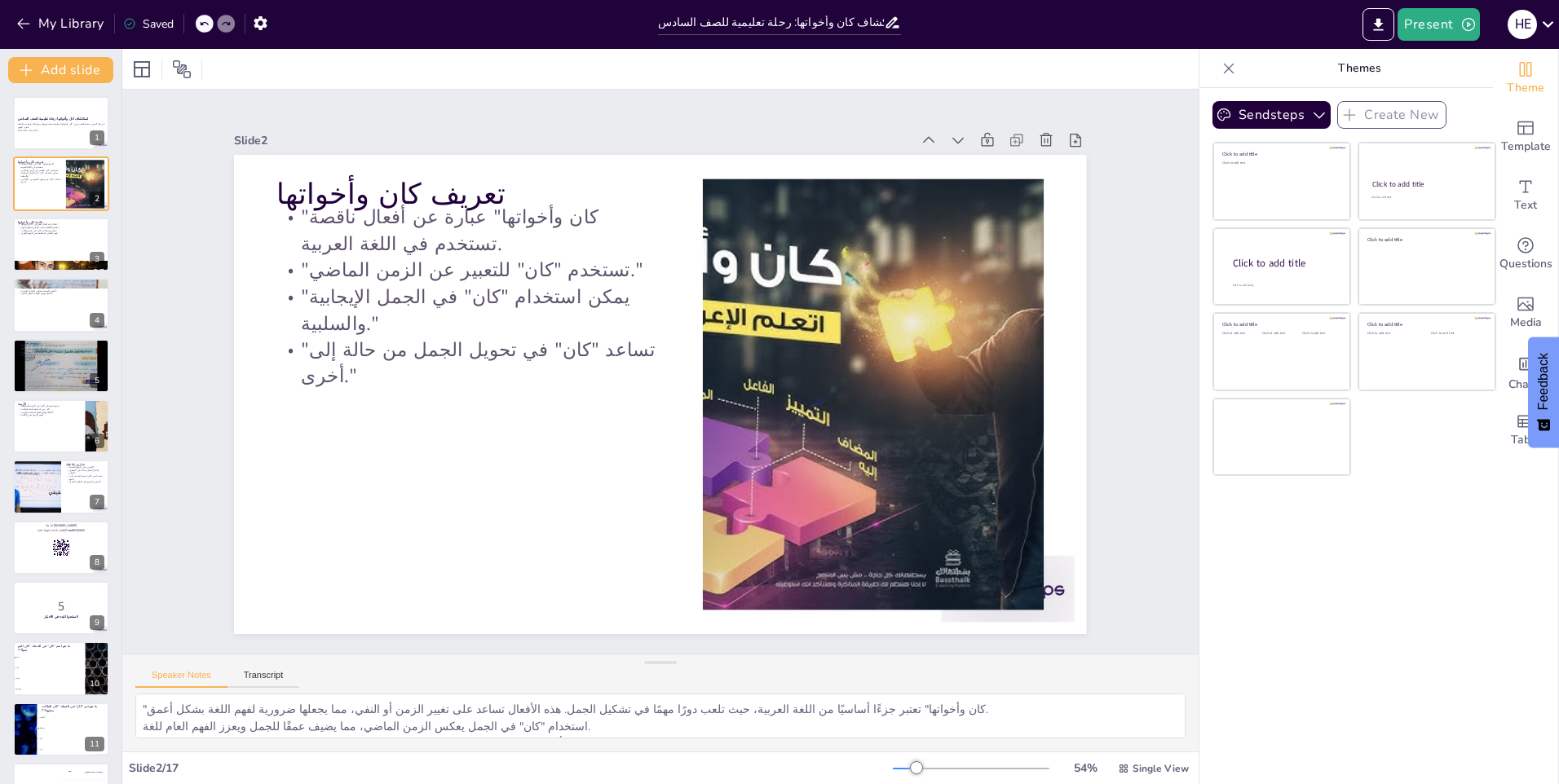
checkbox input "true"
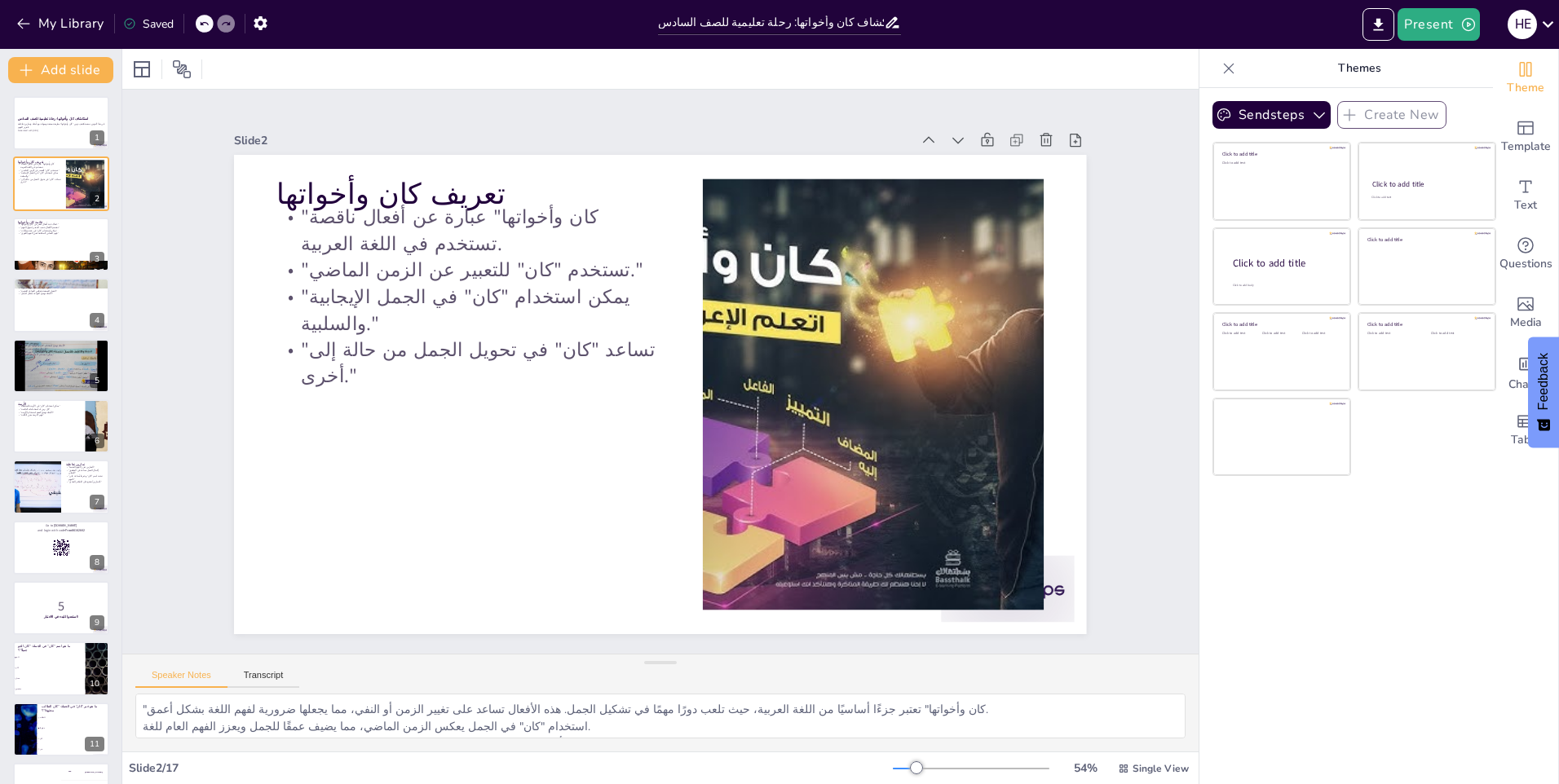
checkbox input "true"
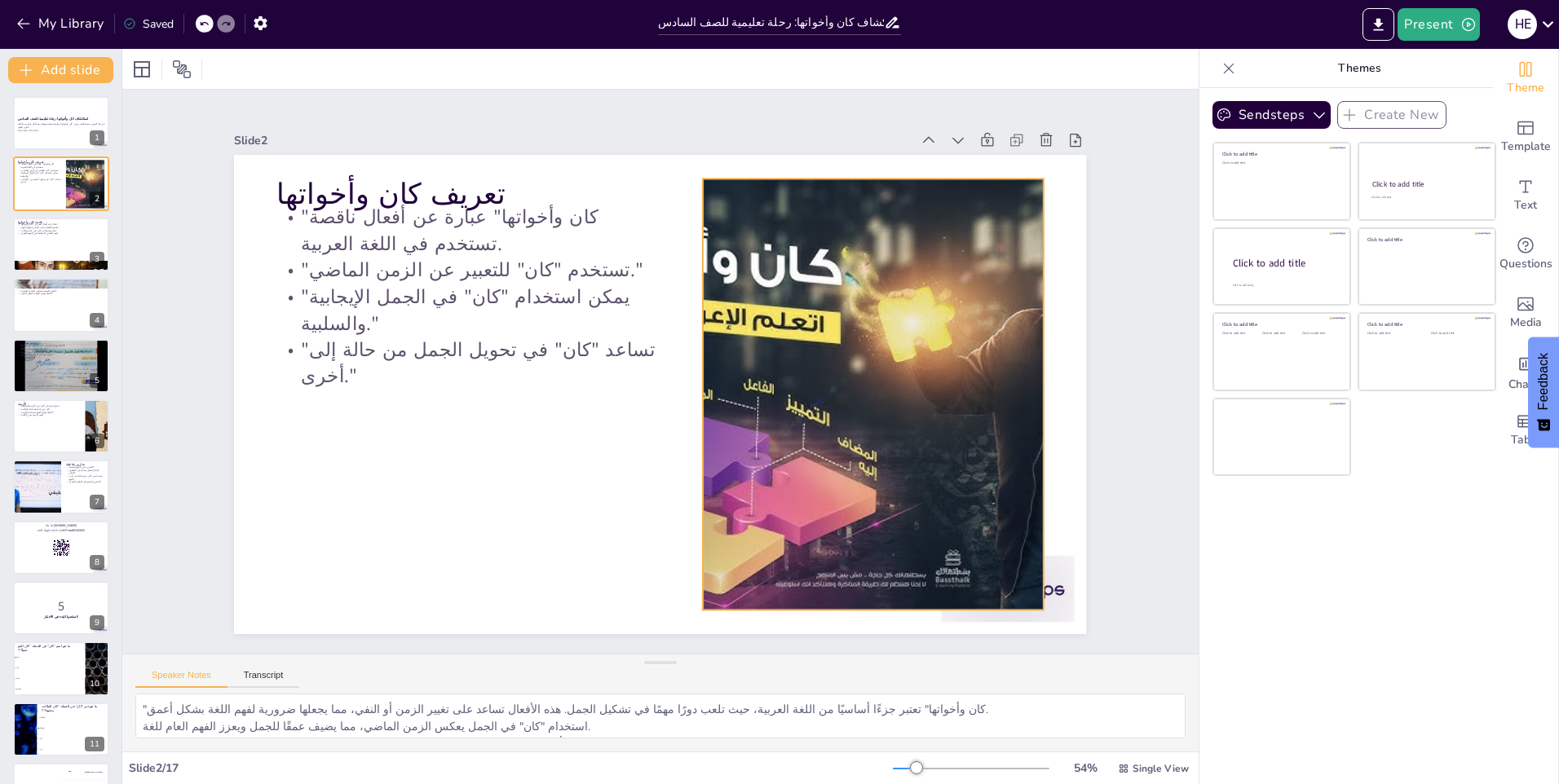
checkbox input "true"
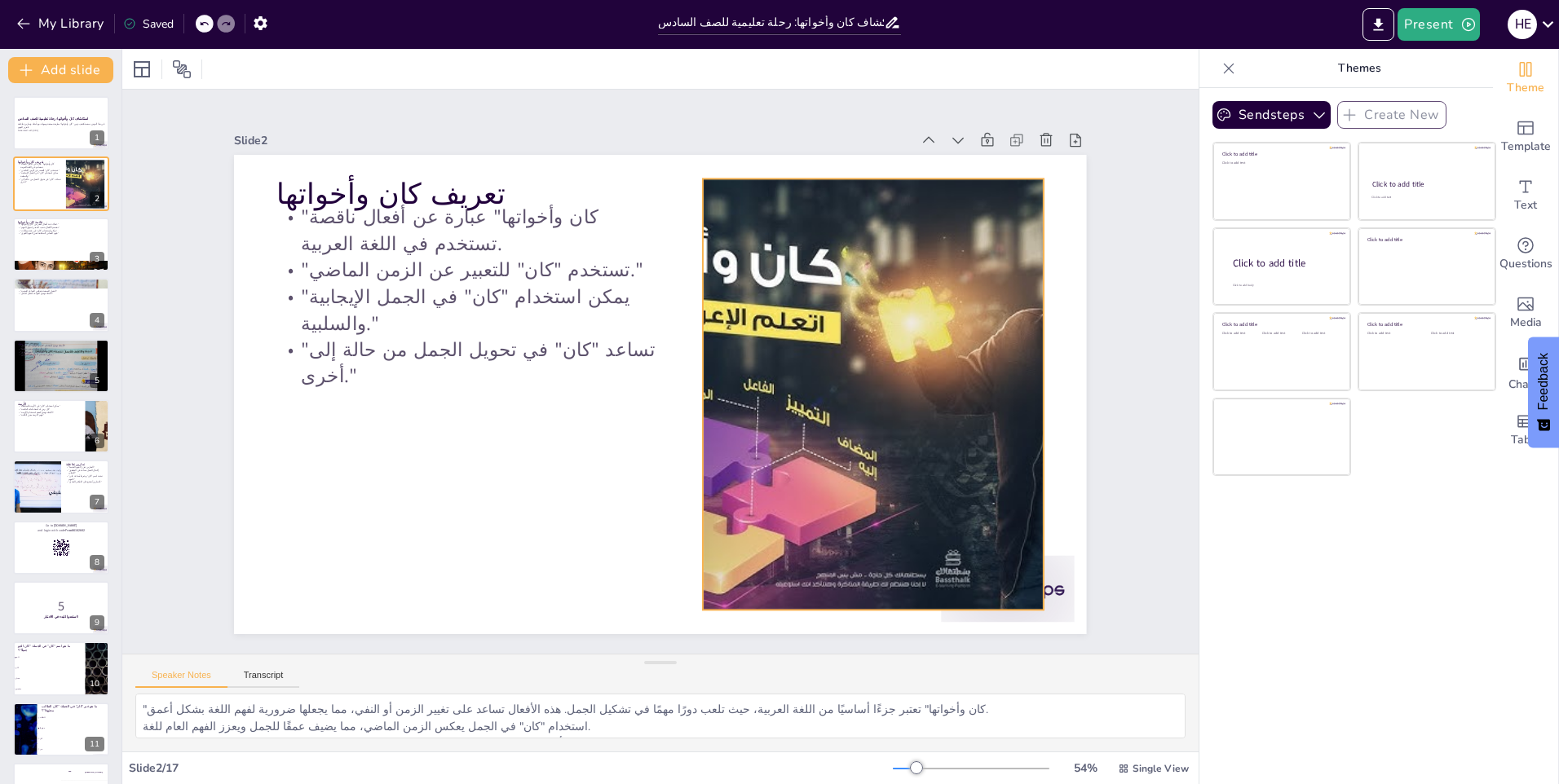
checkbox input "true"
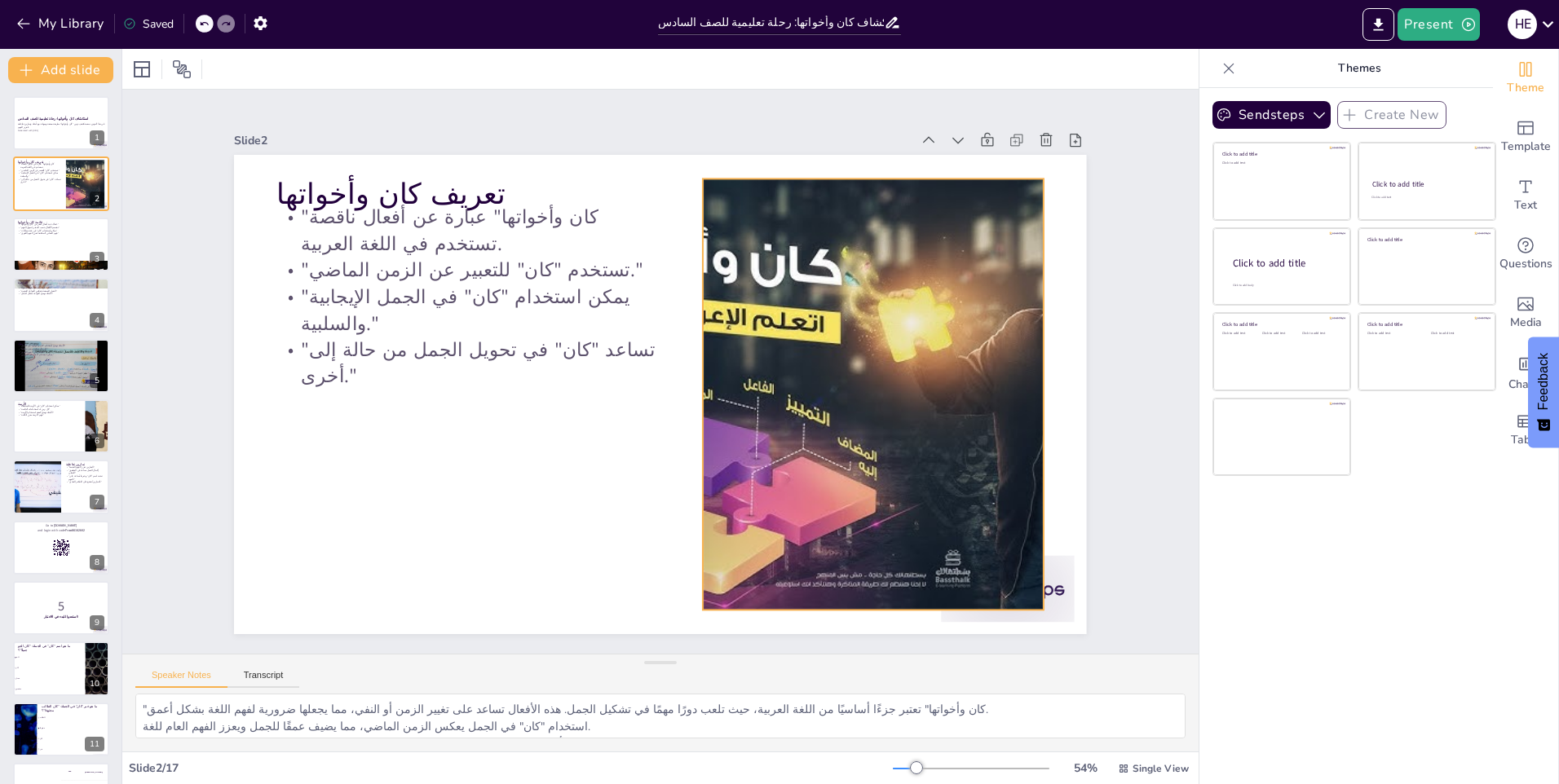
checkbox input "true"
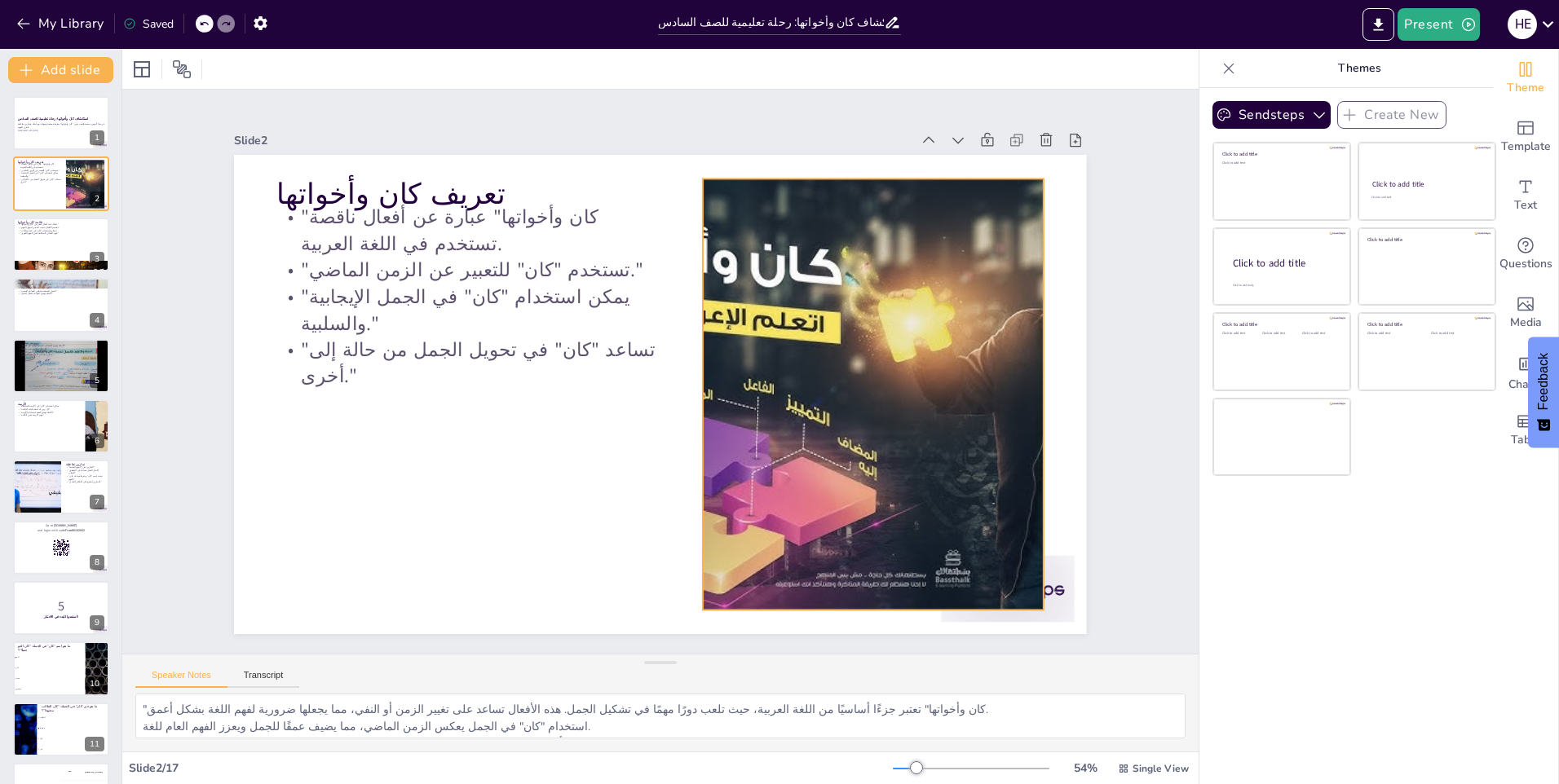
checkbox input "true"
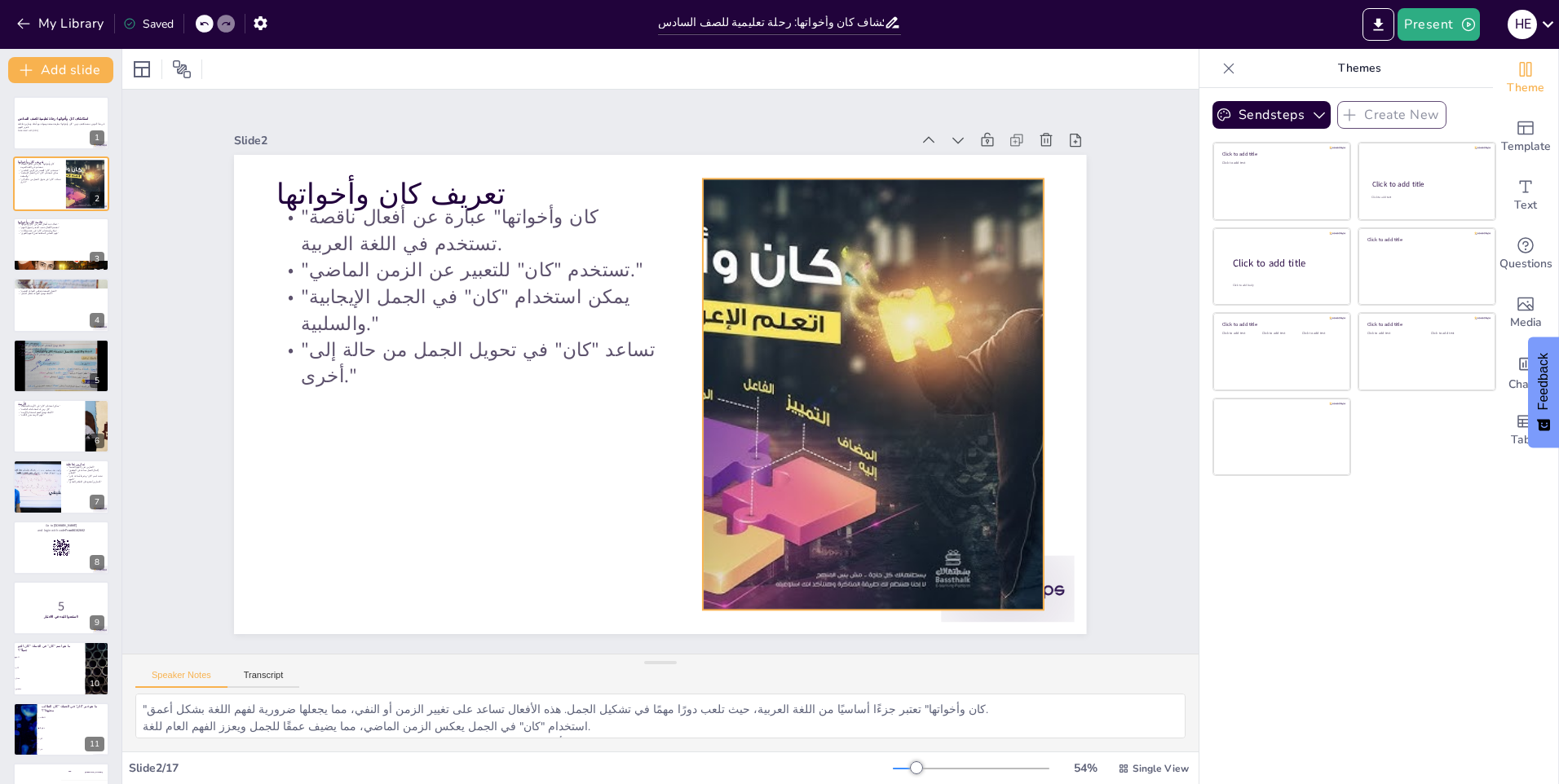
checkbox input "true"
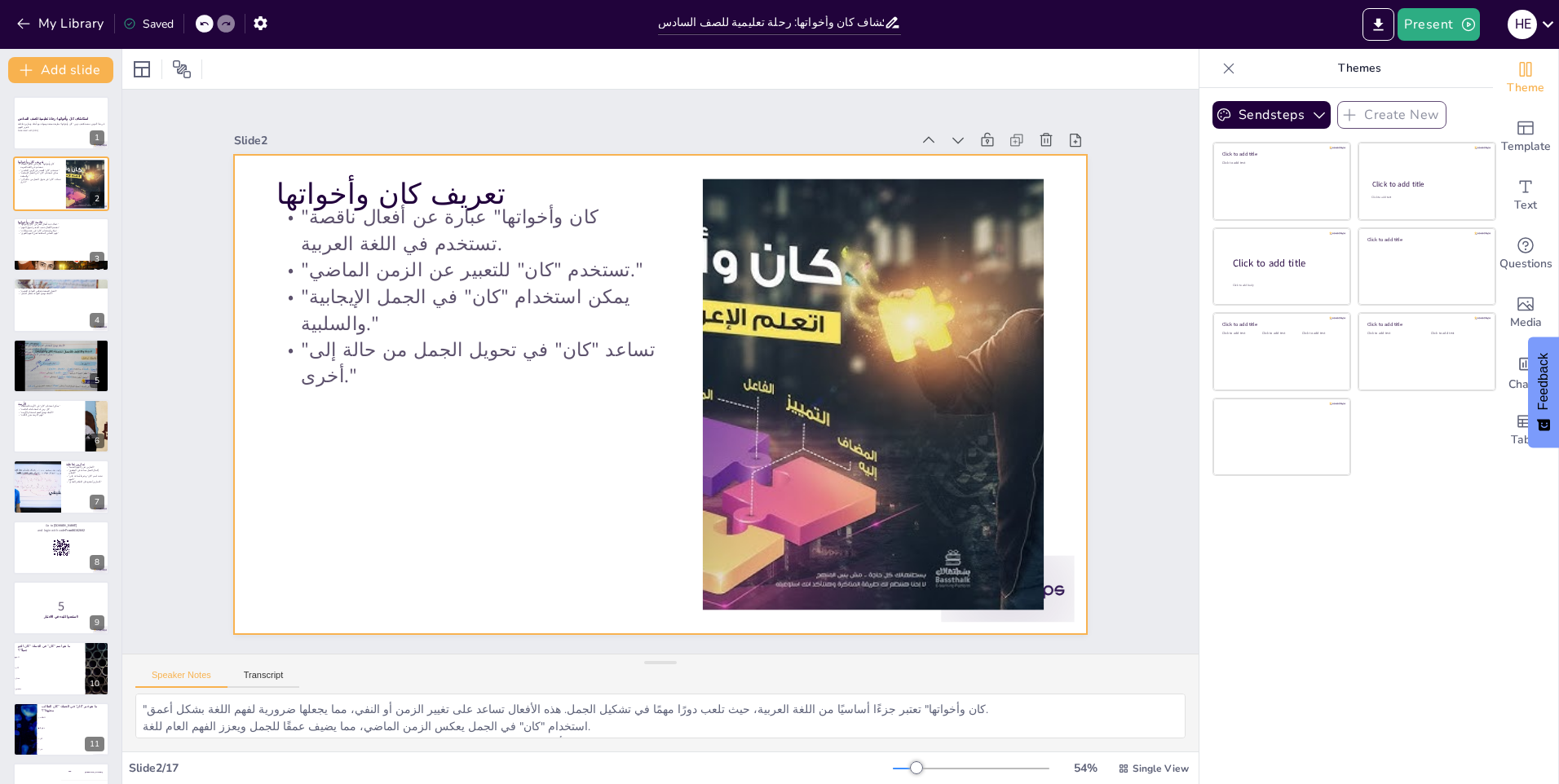
checkbox input "true"
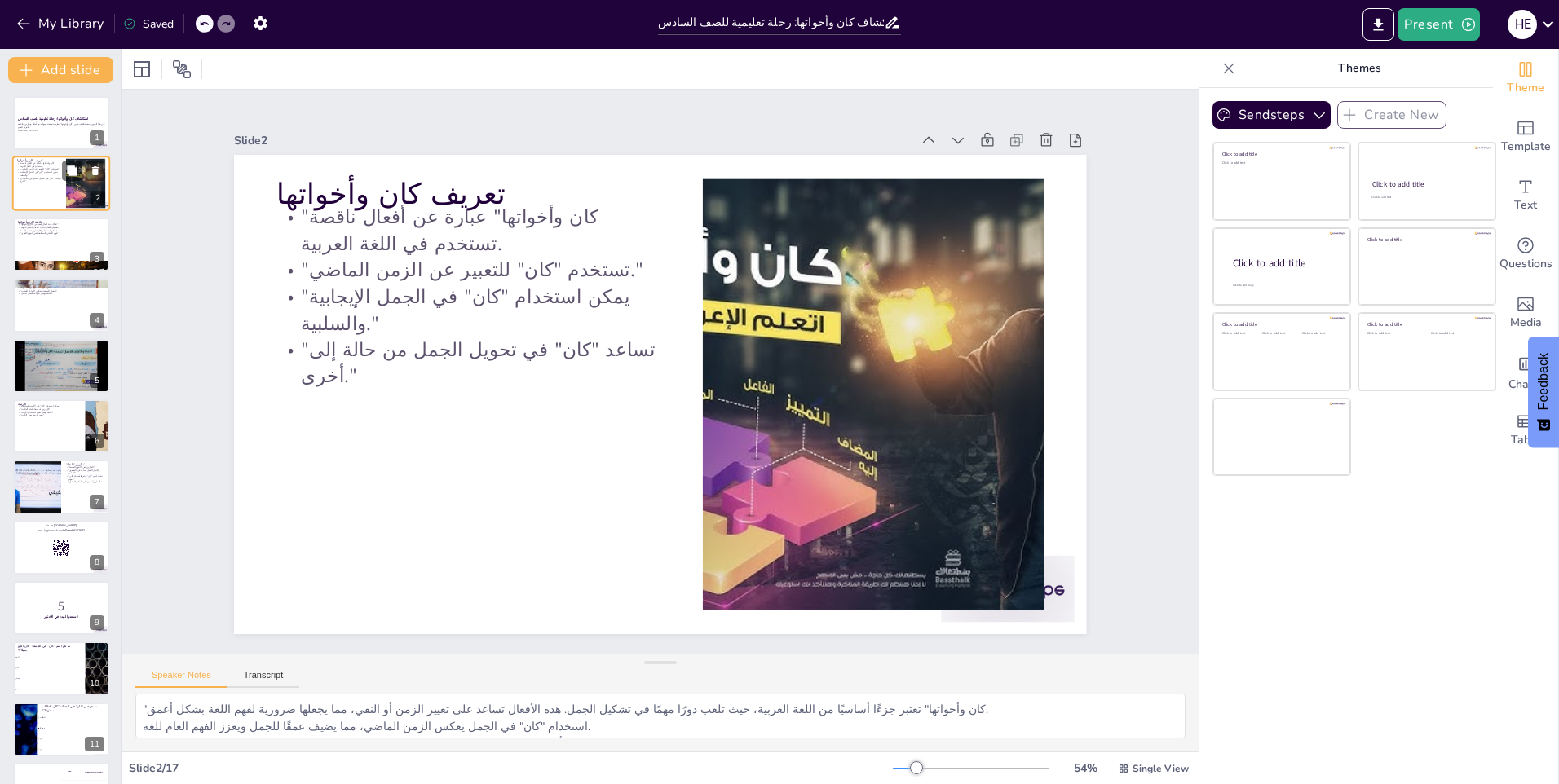
checkbox input "true"
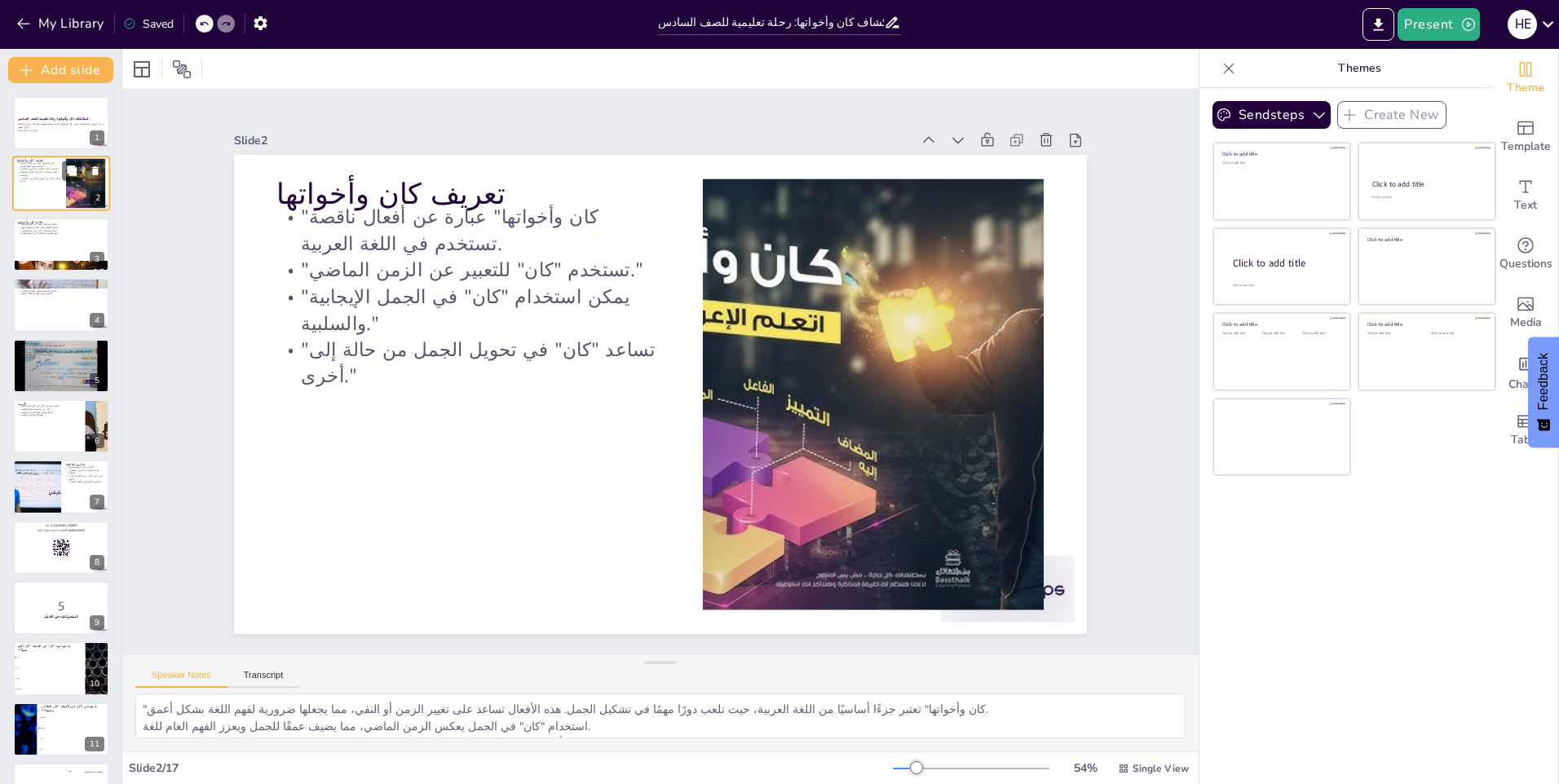
checkbox input "true"
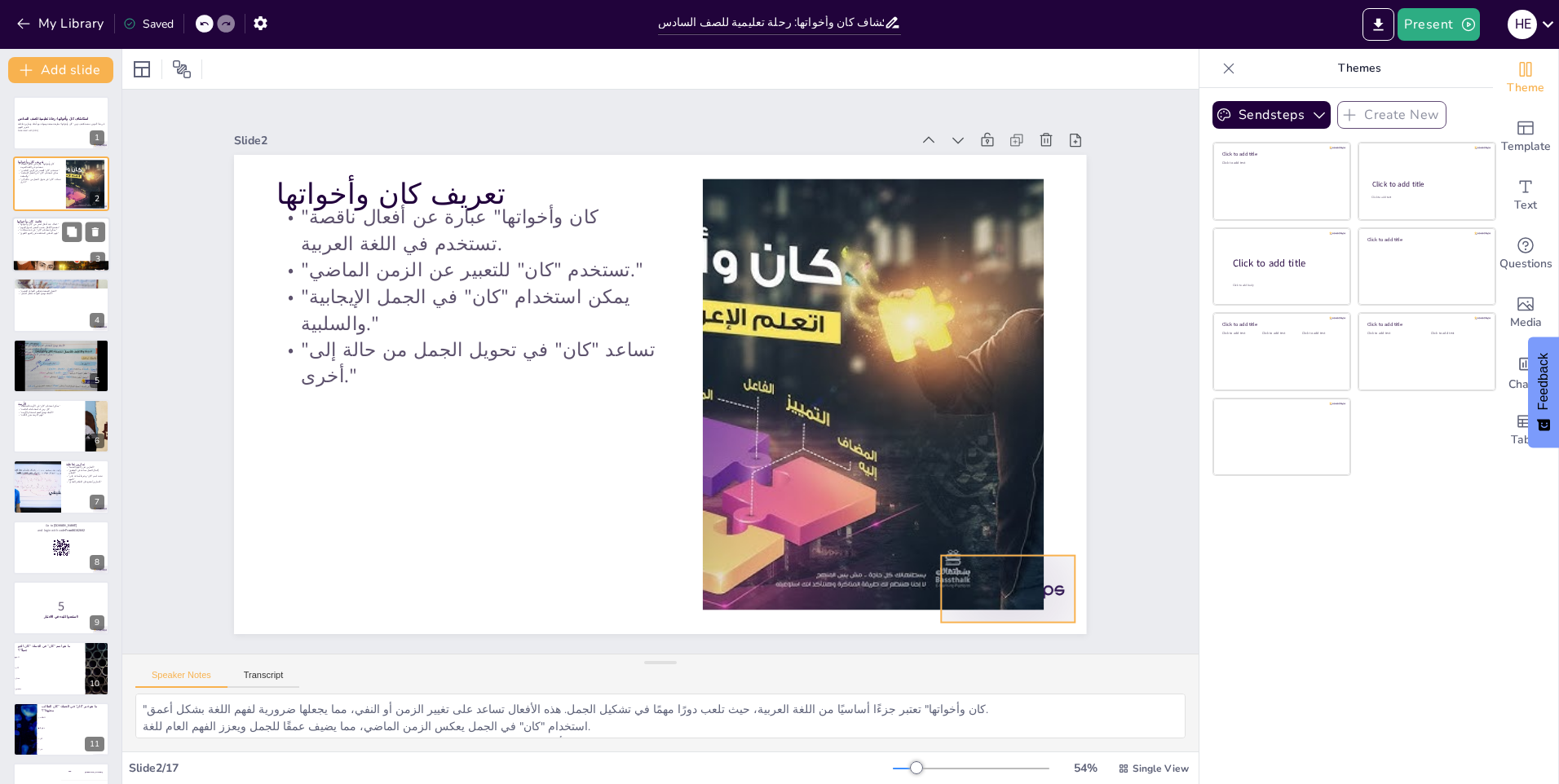
checkbox input "true"
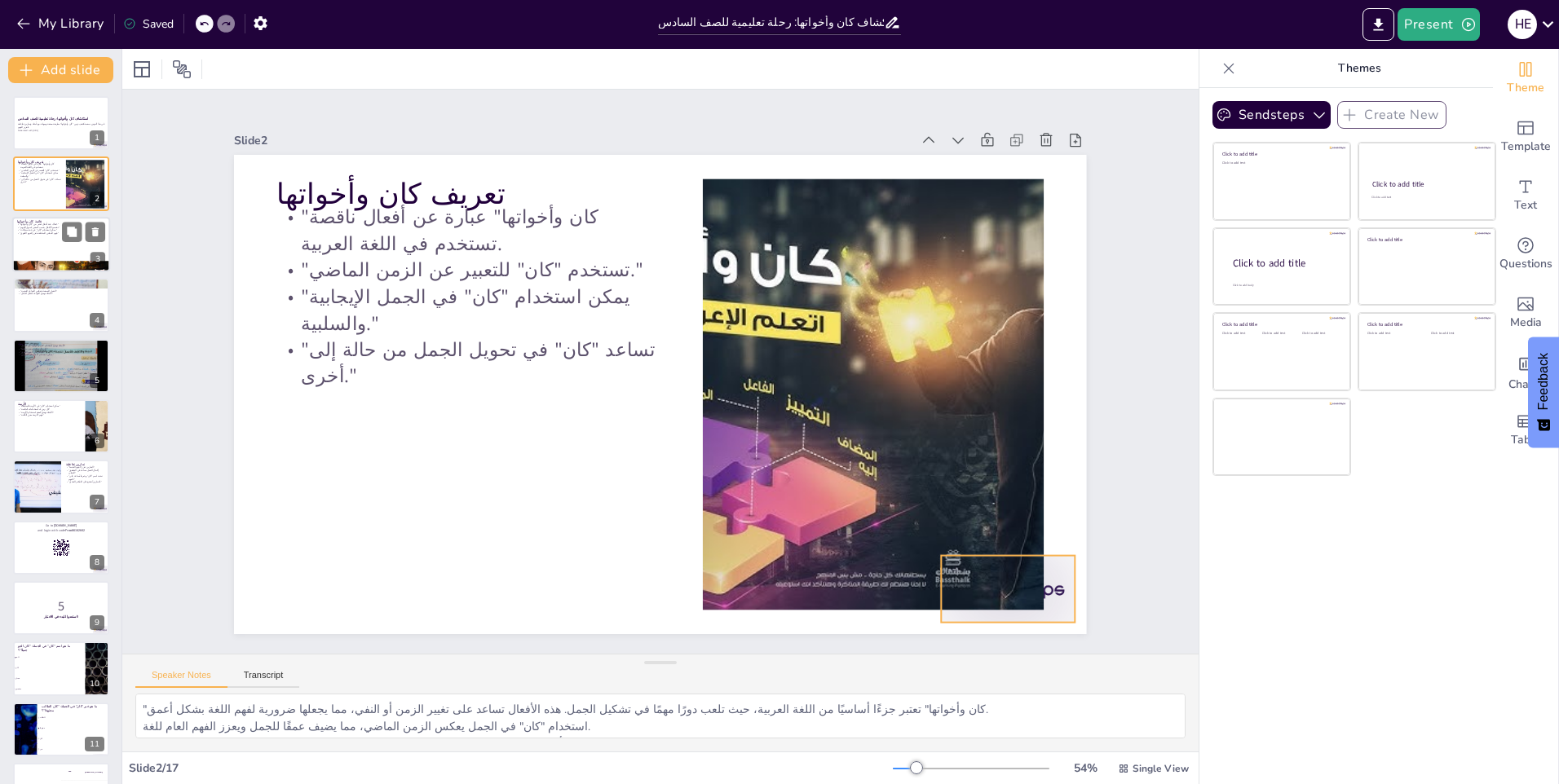
checkbox input "true"
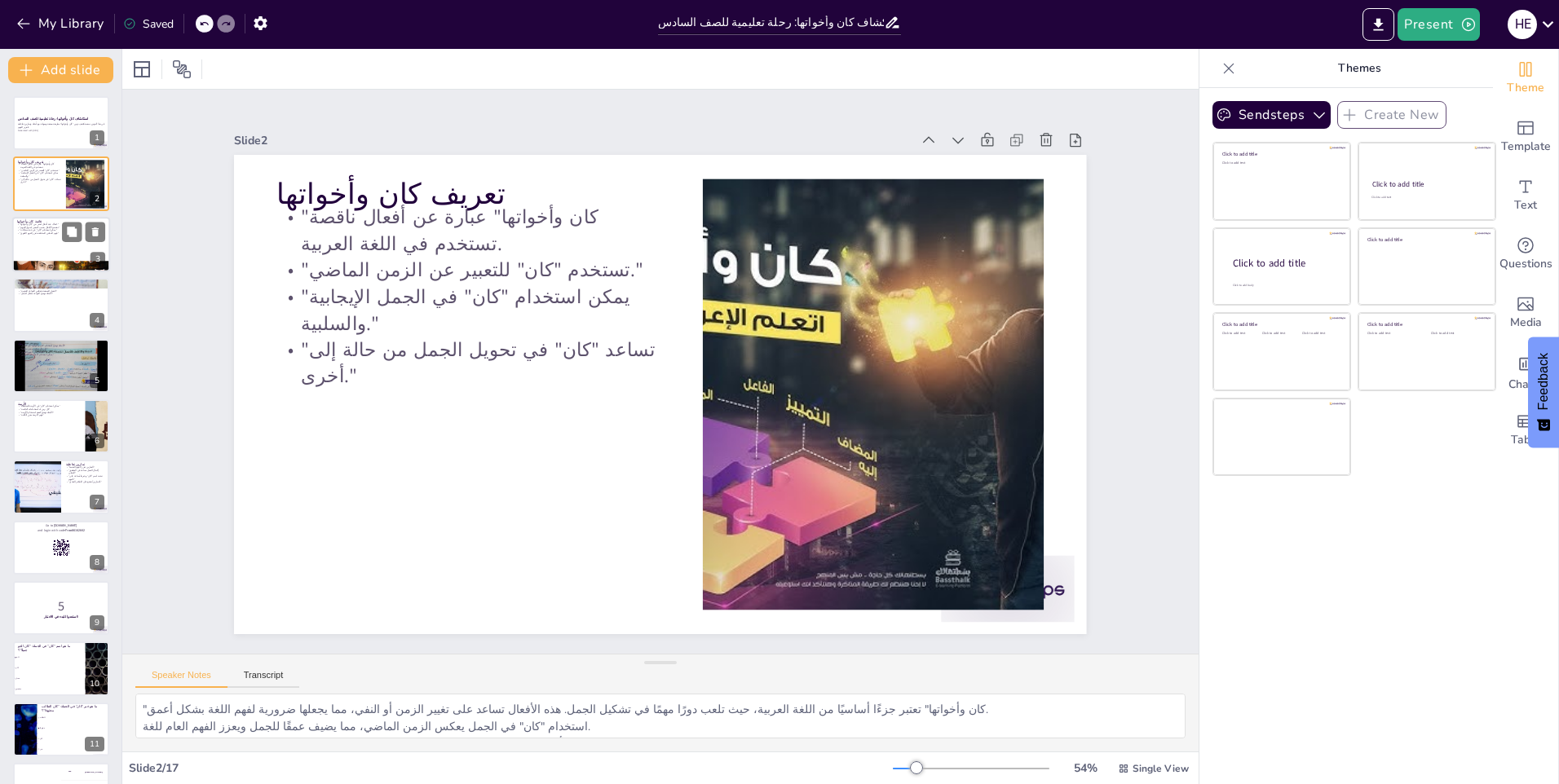
click at [44, 247] on div at bounding box center [61, 244] width 98 height 55
checkbox input "true"
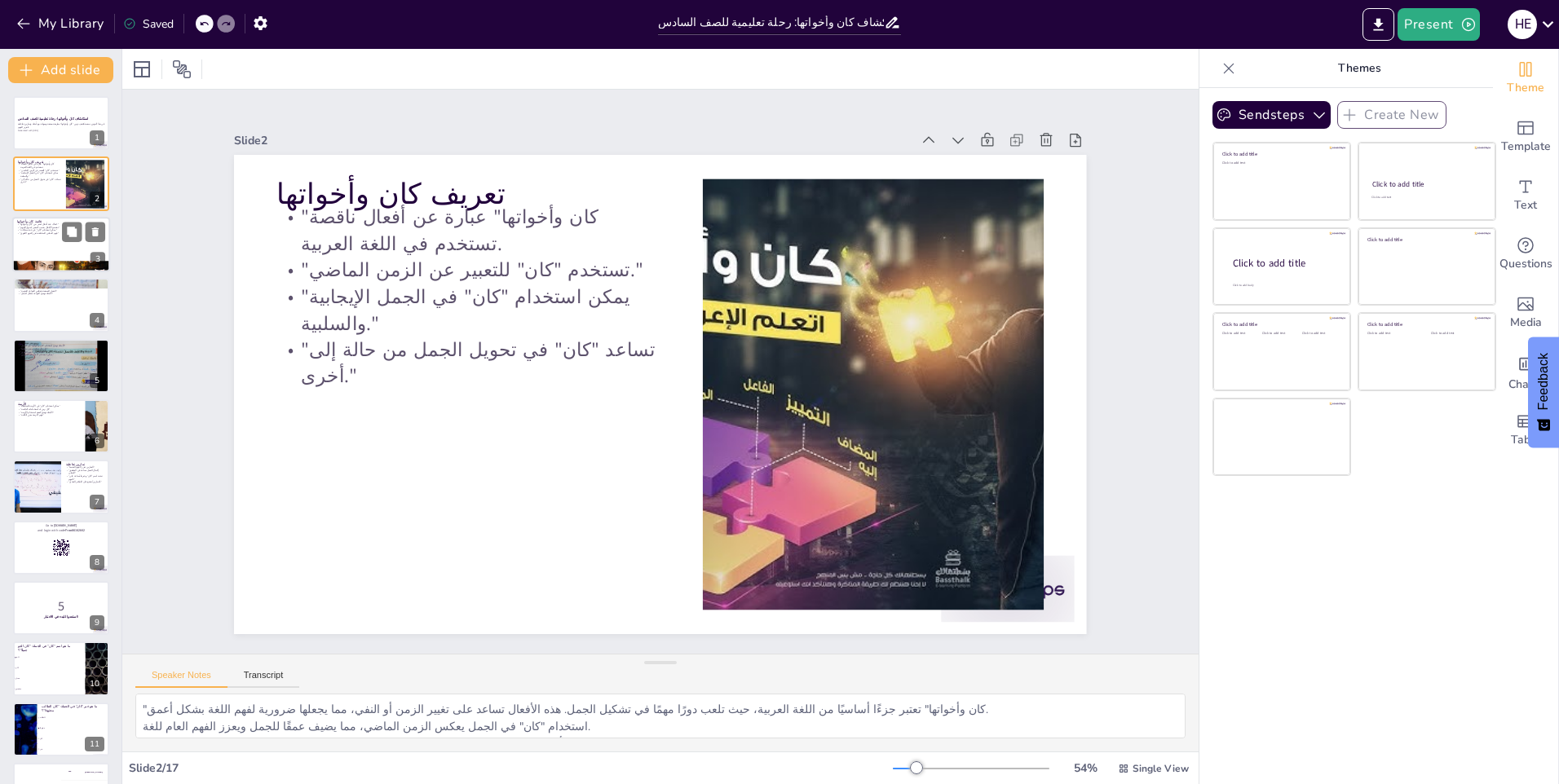
checkbox input "true"
type textarea "فهم الأفعال المختلفة يساعد الطلاب على استخدام "كان" بطرق متنوعة في الجمل، مما ي…"
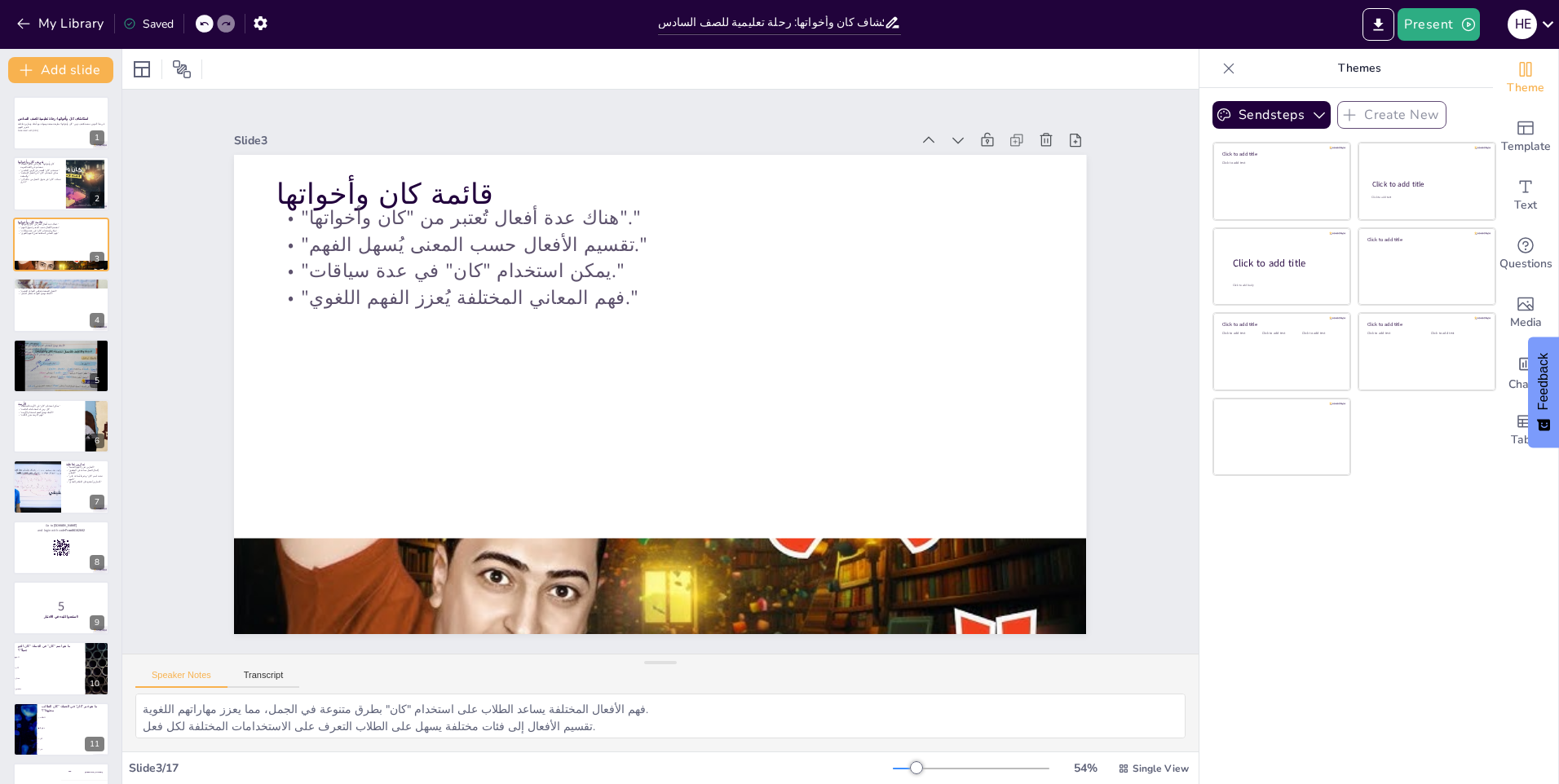
checkbox input "true"
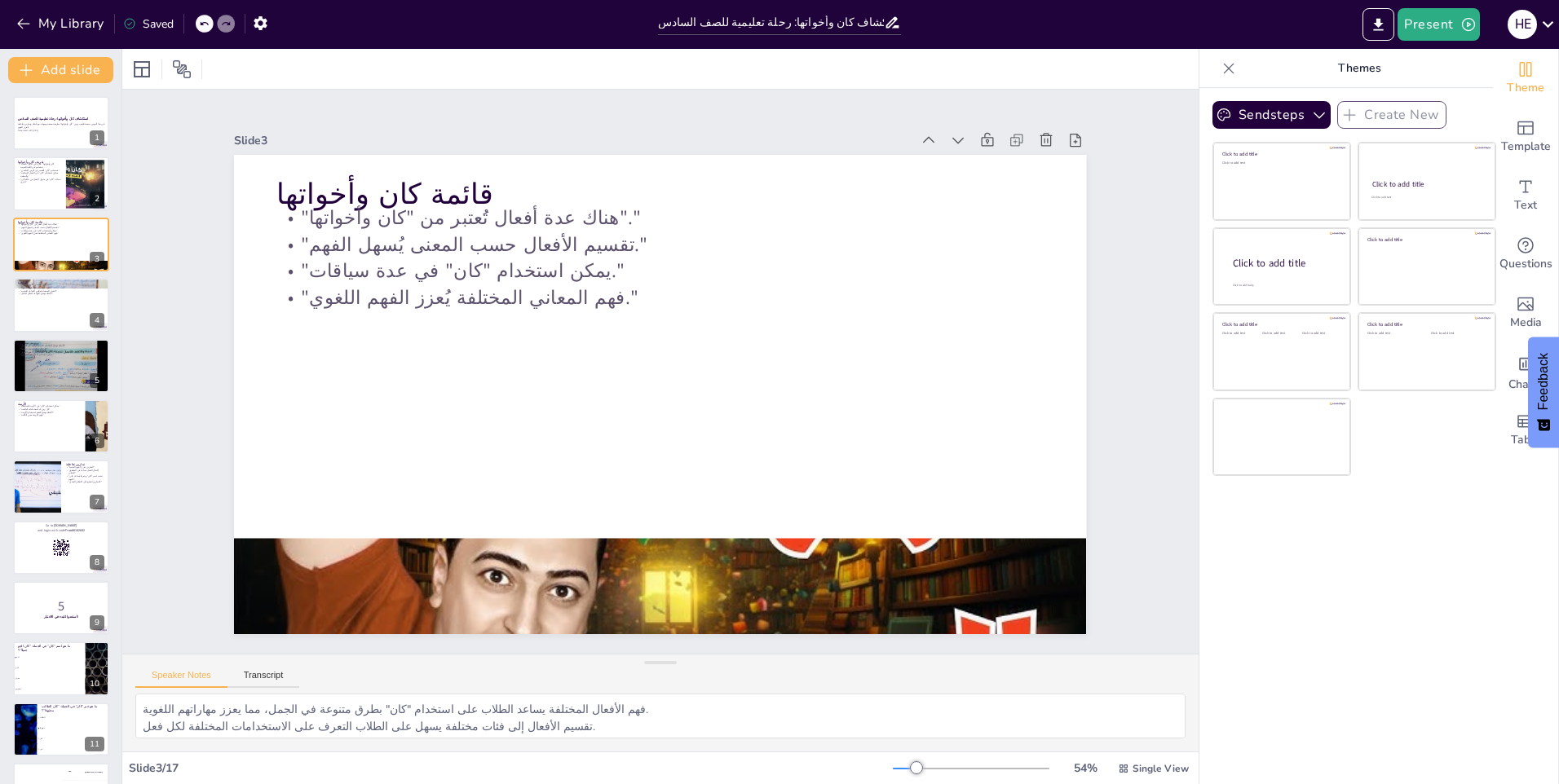
checkbox input "true"
click at [28, 306] on div at bounding box center [61, 304] width 98 height 55
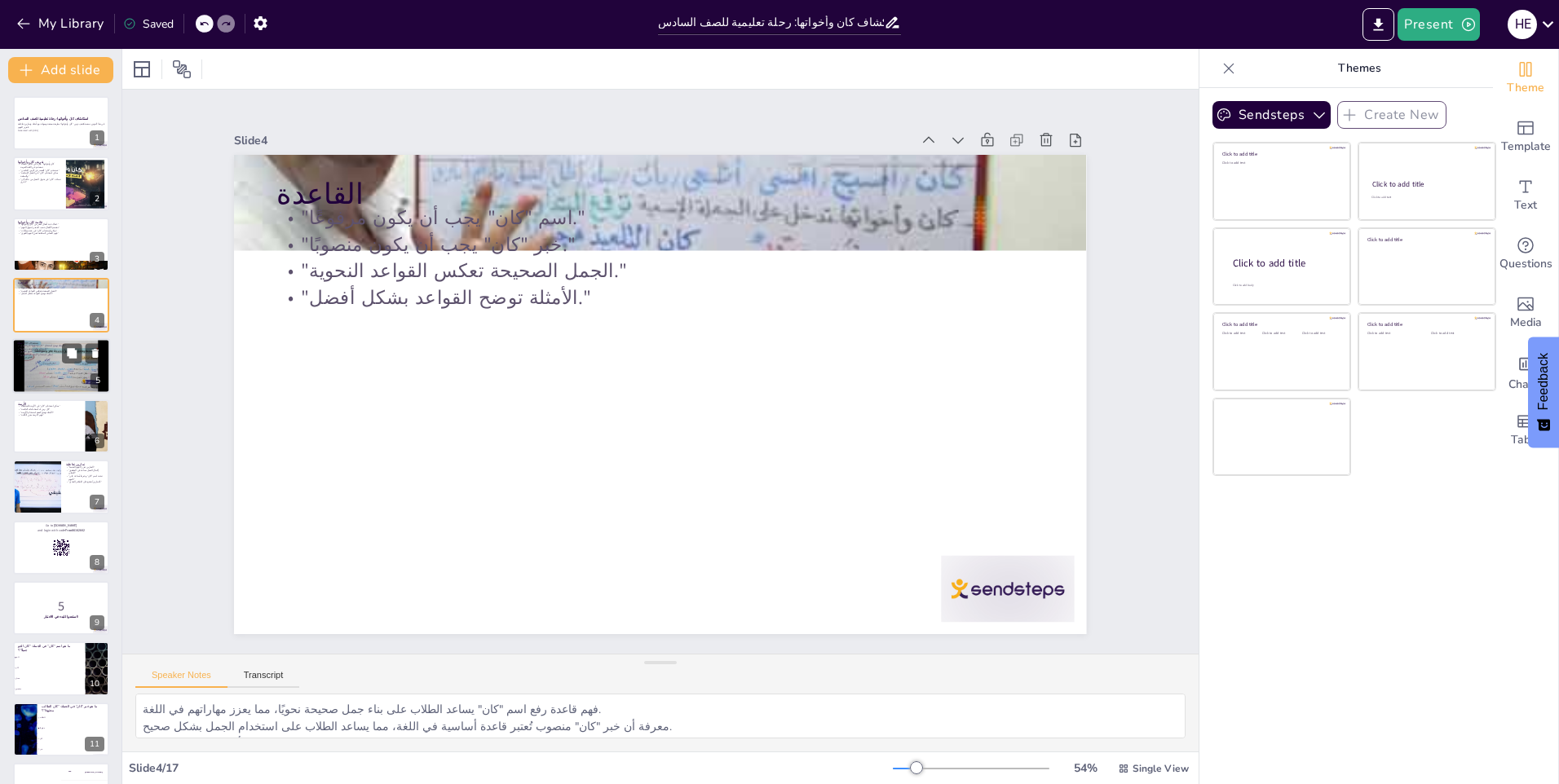
click at [38, 366] on div at bounding box center [61, 366] width 98 height 55
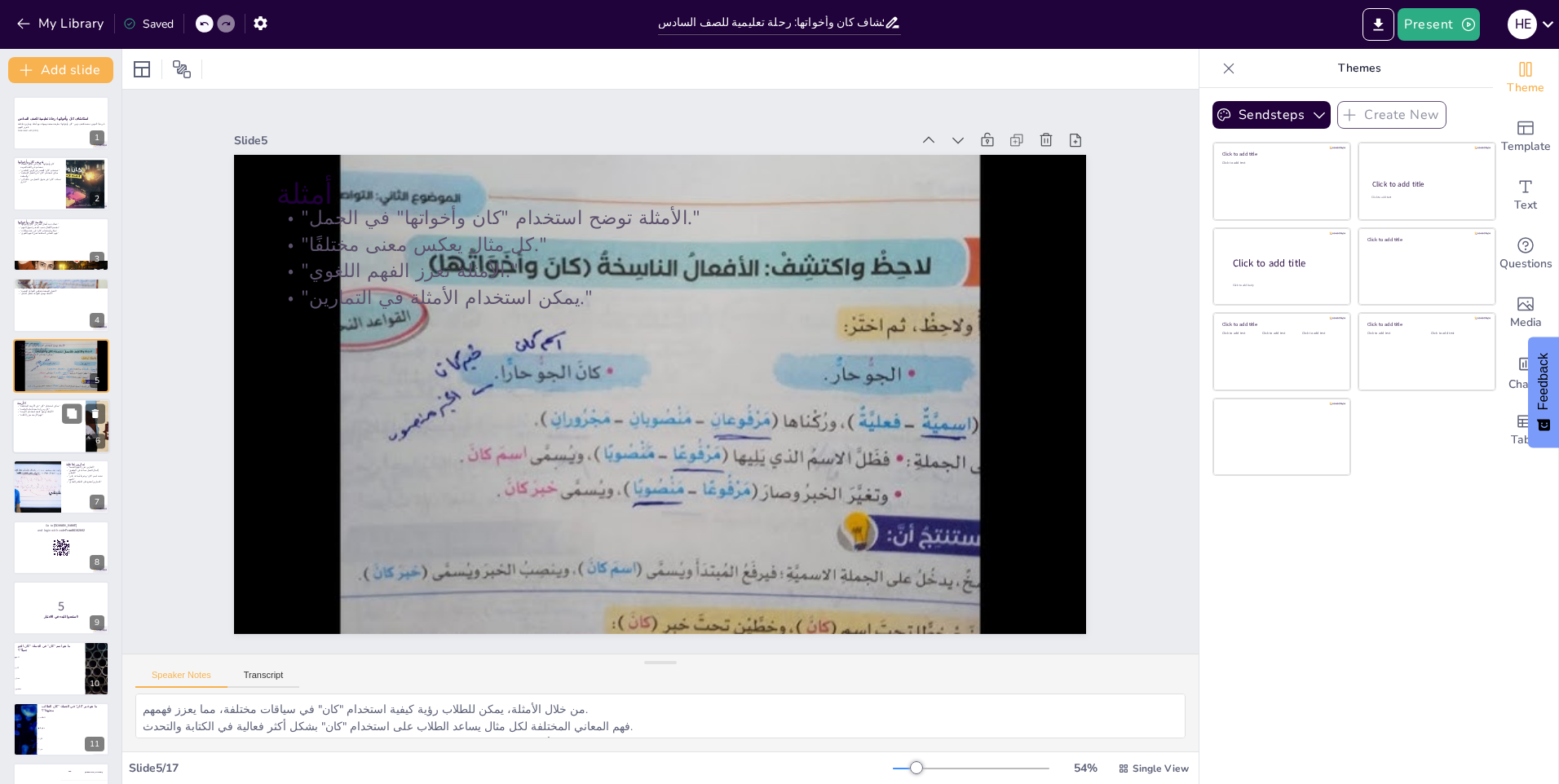
click at [54, 432] on div at bounding box center [61, 426] width 98 height 55
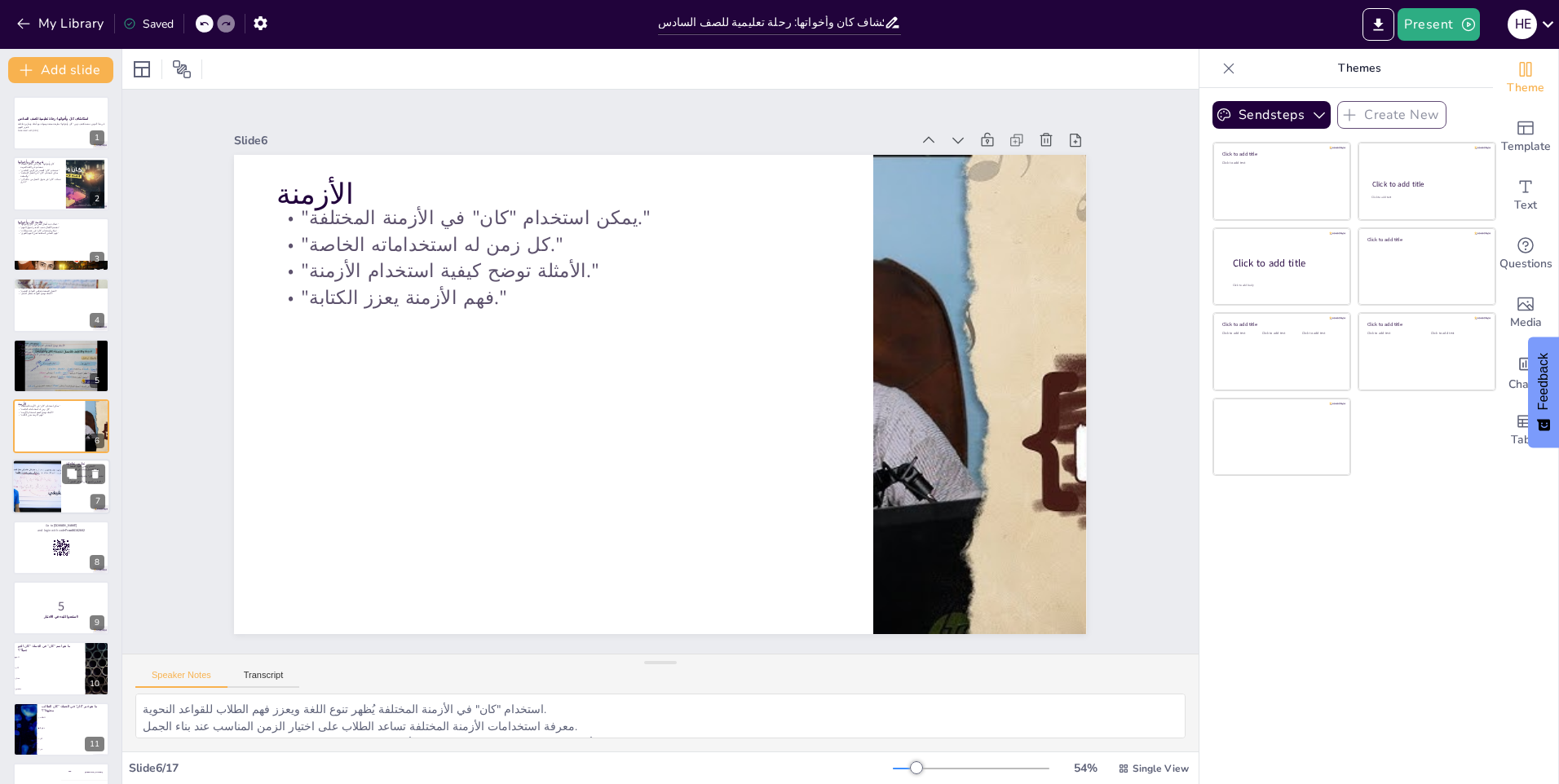
click at [53, 493] on div at bounding box center [36, 487] width 98 height 55
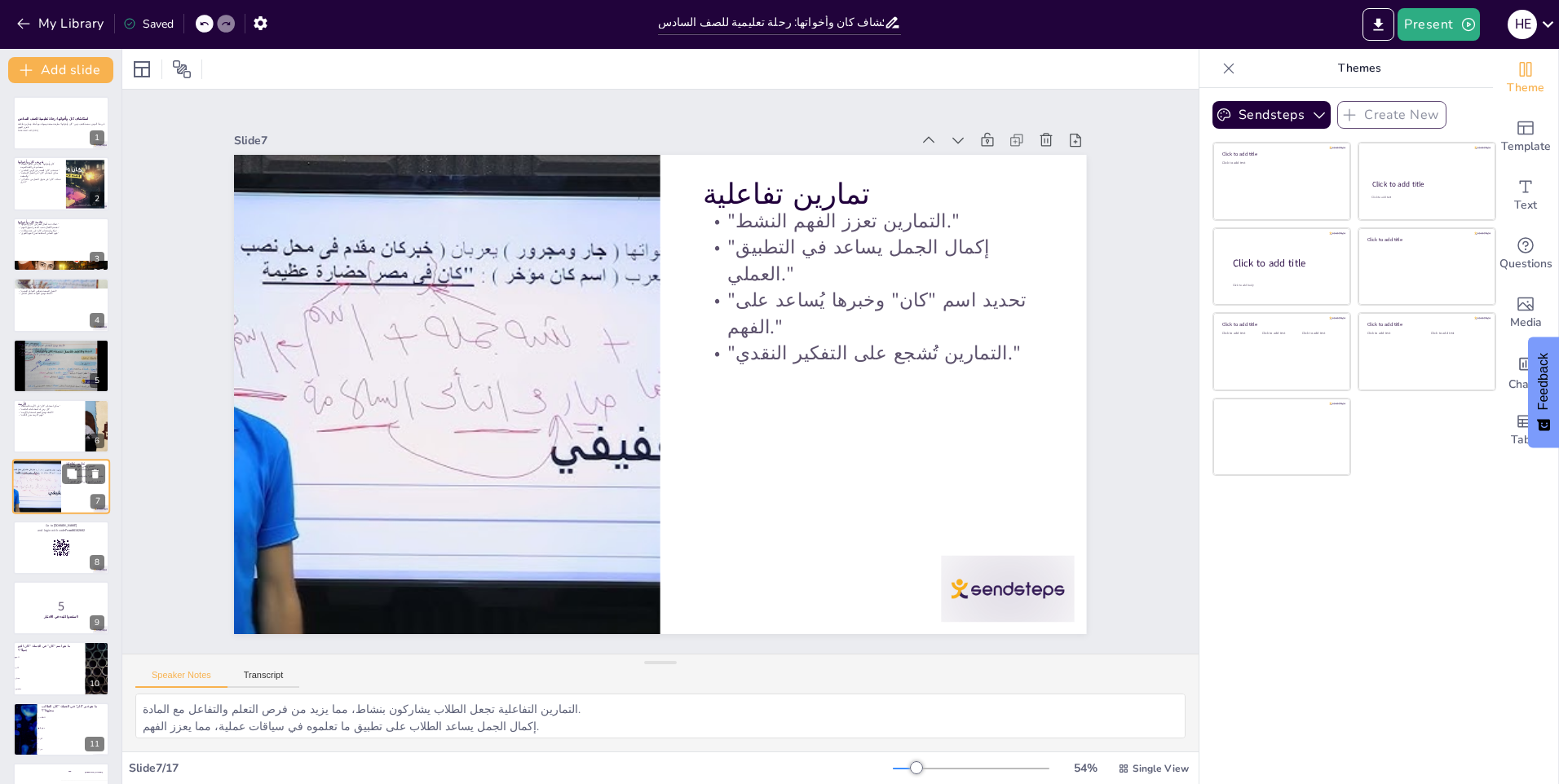
scroll to position [53, 0]
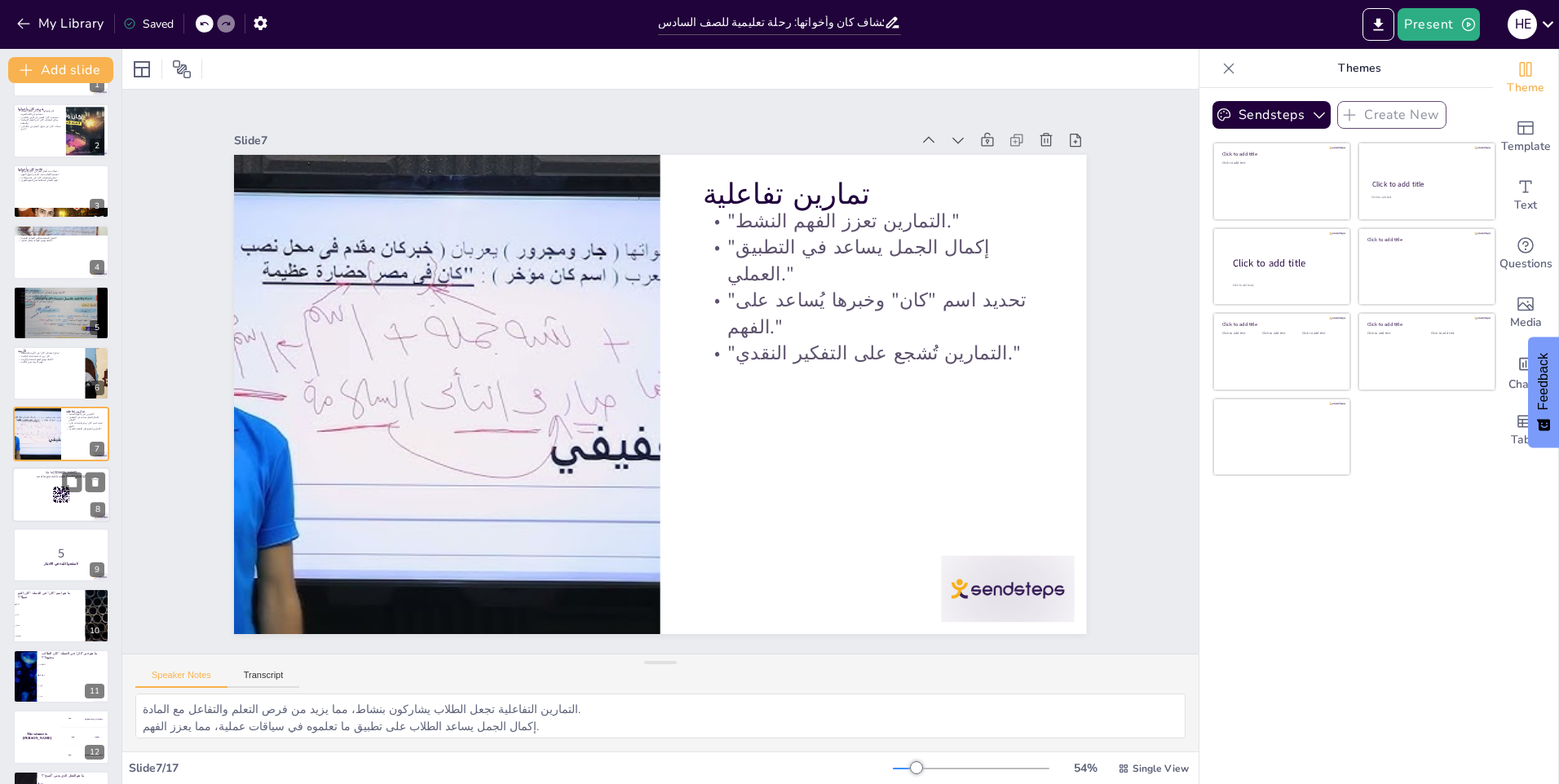
click at [46, 512] on div at bounding box center [61, 495] width 98 height 55
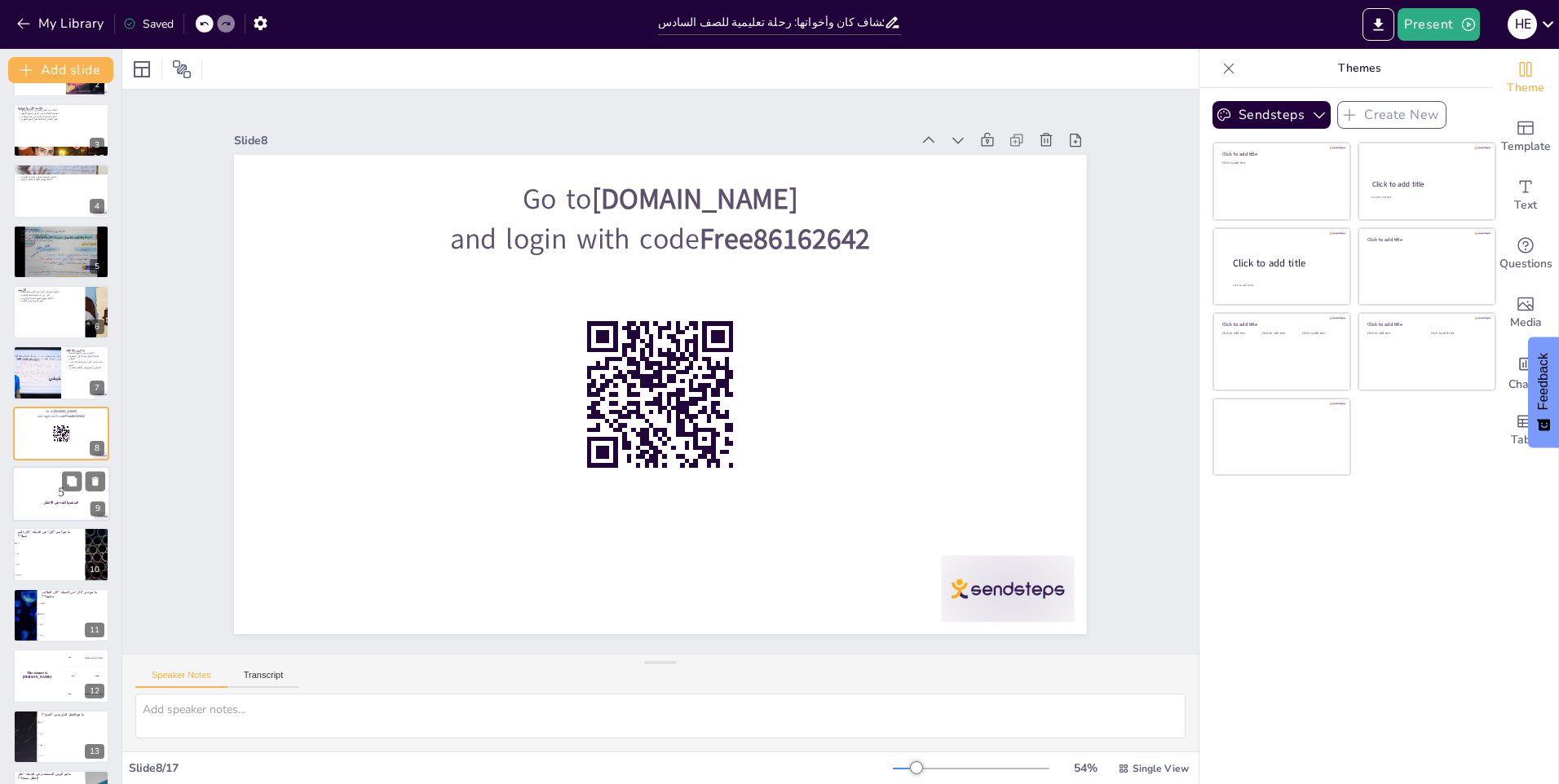
click at [49, 501] on strong "استعدوا للبدء في الاختبار!" at bounding box center [62, 502] width 35 height 4
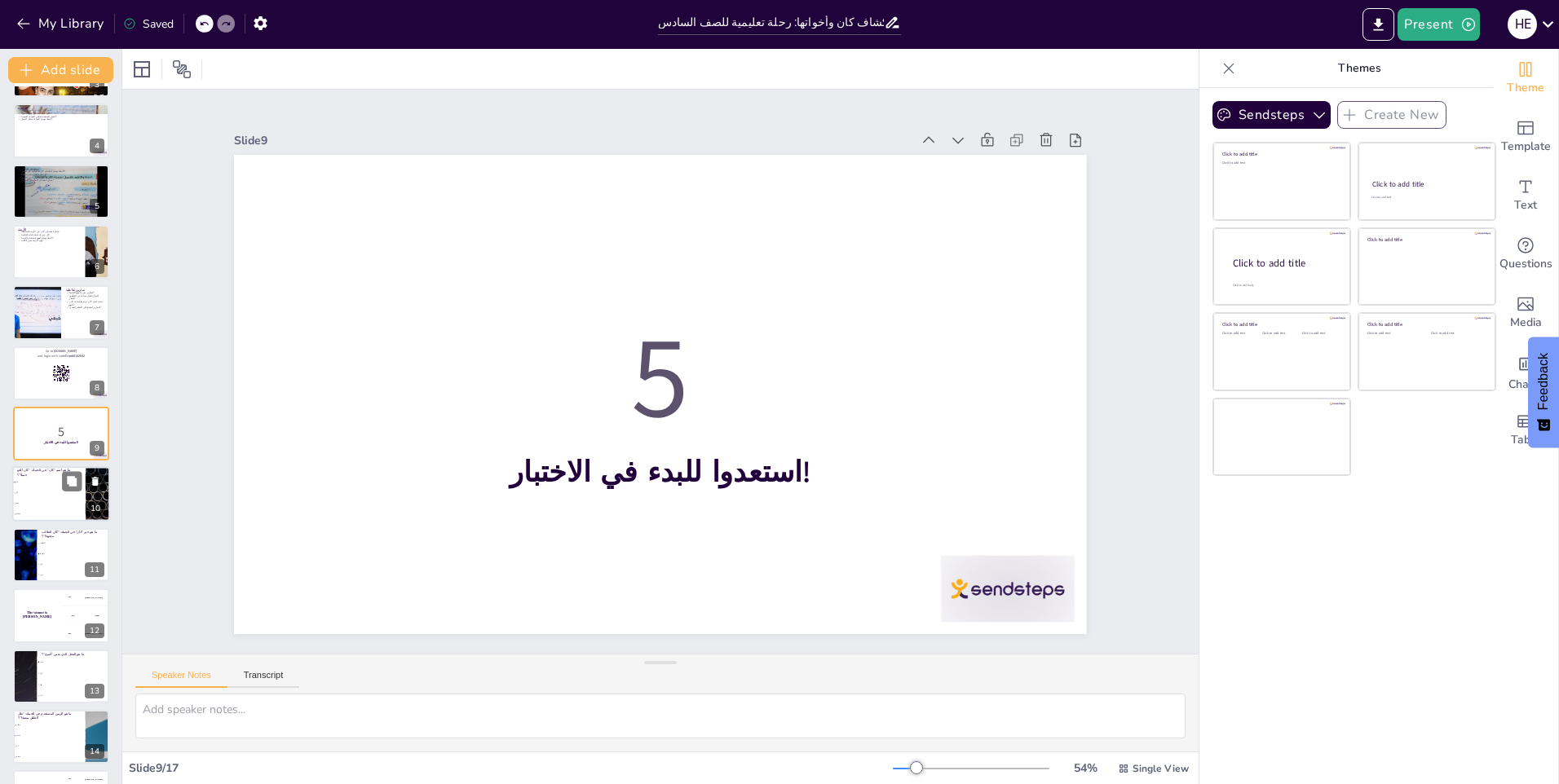
drag, startPoint x: 39, startPoint y: 472, endPoint x: 50, endPoint y: 480, distance: 13.6
click at [41, 472] on p "ما هو اسم "كان" في الجملة: "كان الجو جميلًا"؟" at bounding box center [49, 473] width 63 height 9
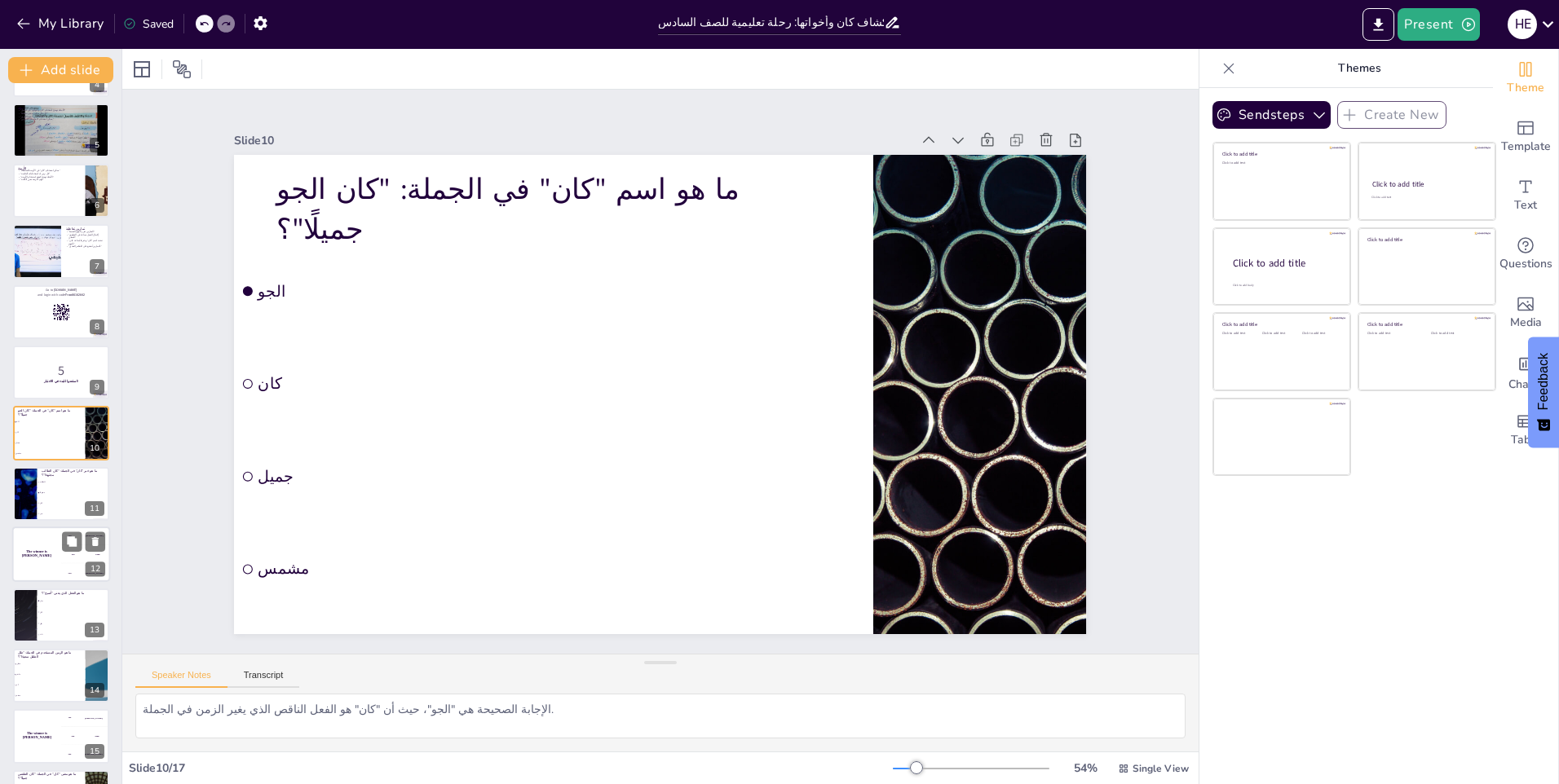
scroll to position [349, 0]
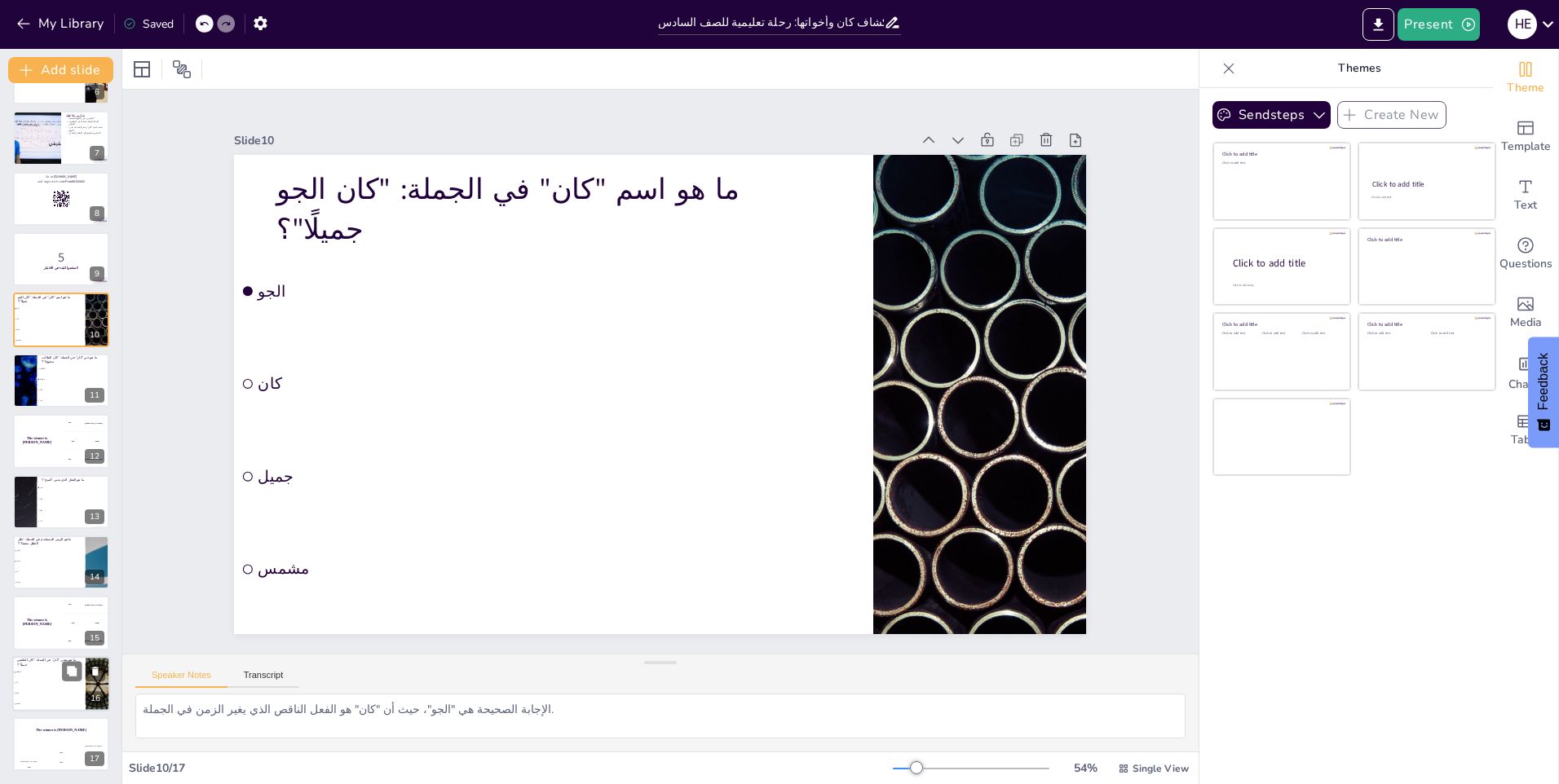
click at [41, 693] on span "جميل" at bounding box center [50, 693] width 70 height 3
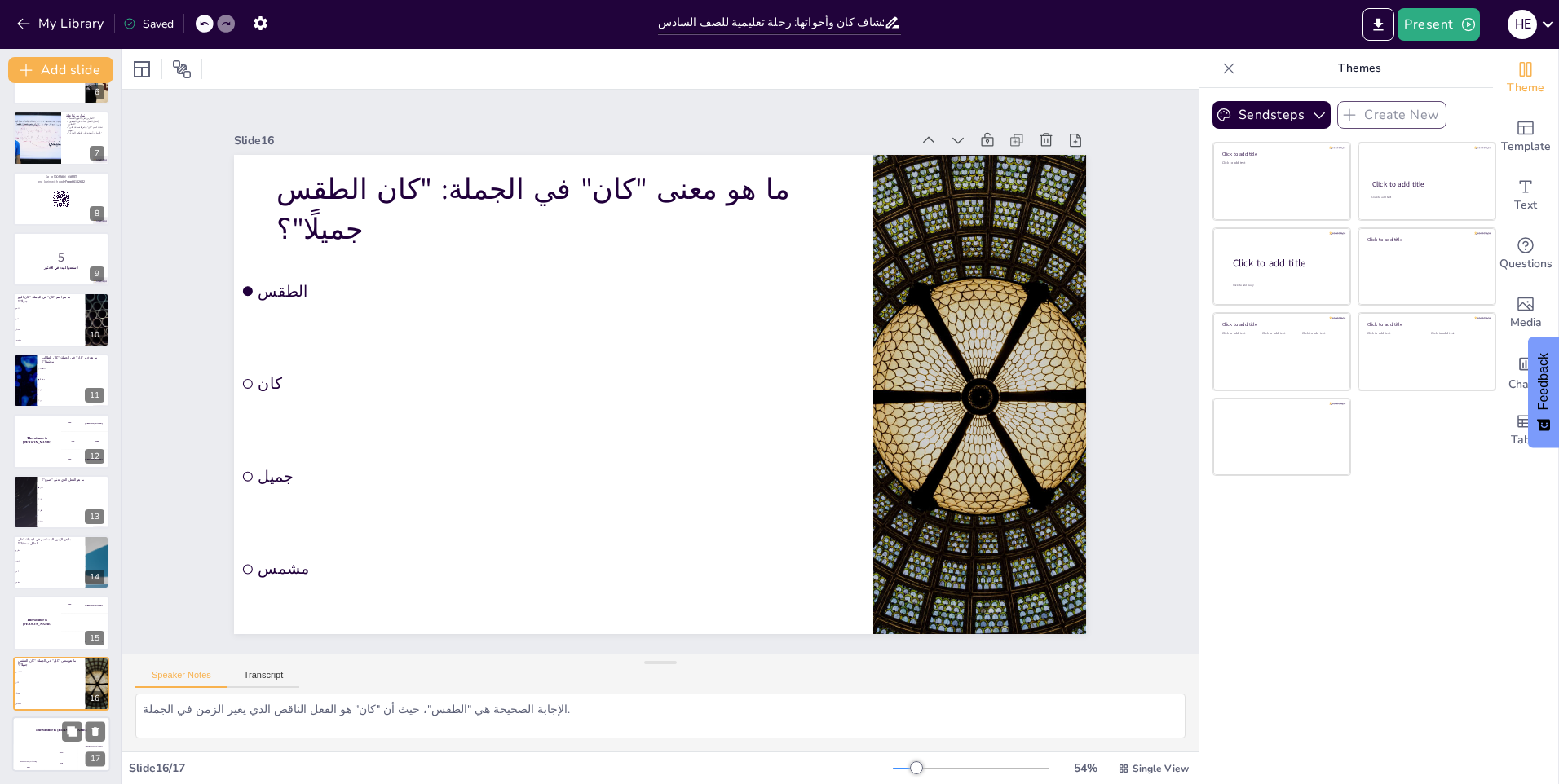
click at [54, 755] on div "200" at bounding box center [61, 763] width 33 height 18
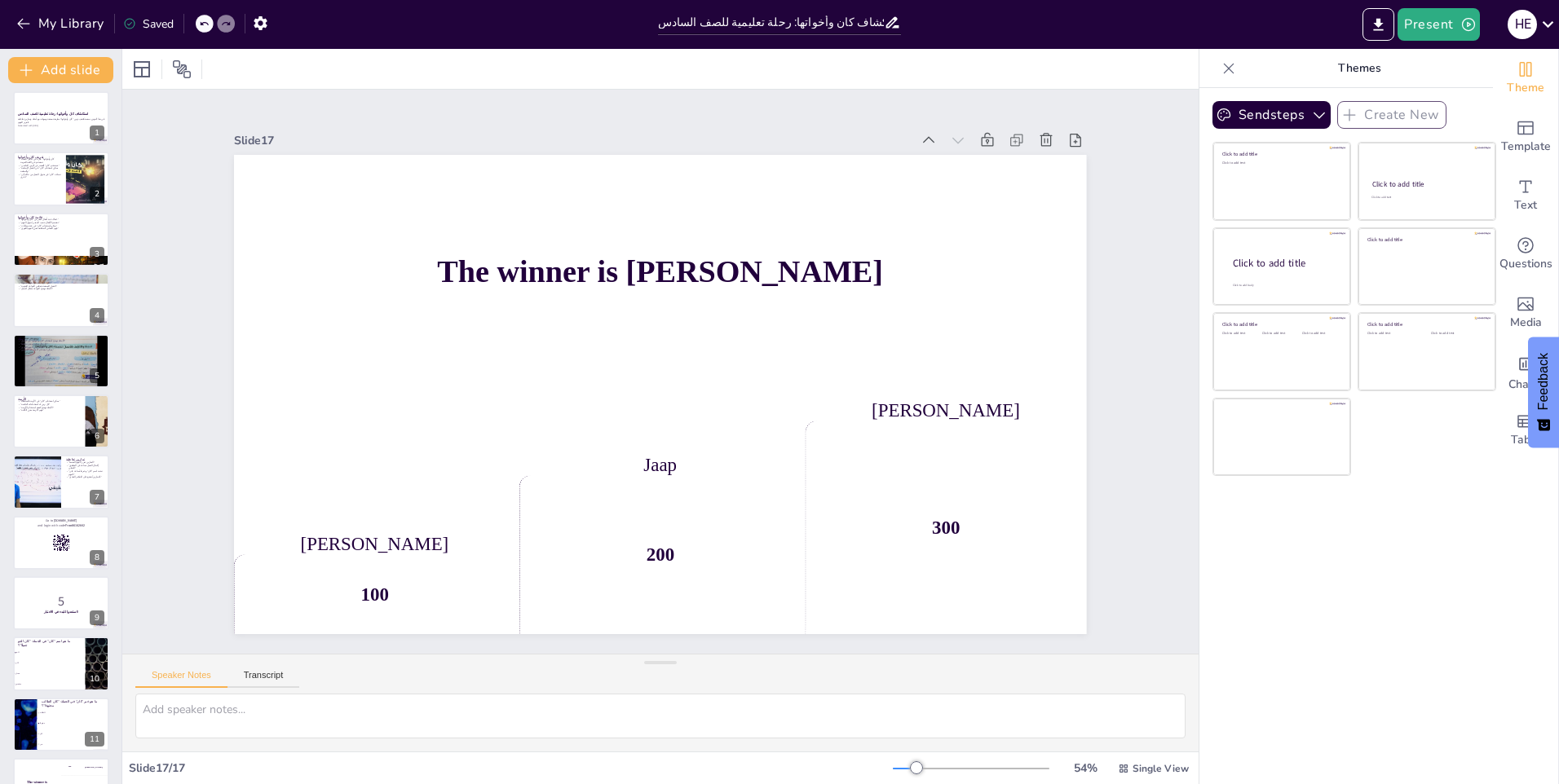
scroll to position [0, 0]
